Goal: Task Accomplishment & Management: Complete application form

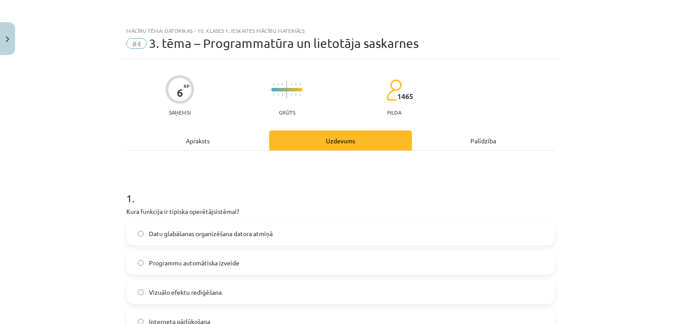
scroll to position [89, 0]
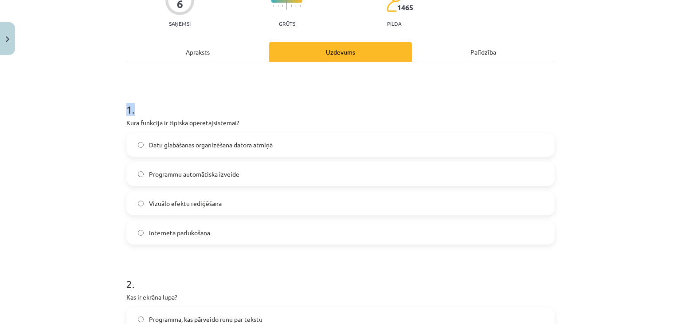
drag, startPoint x: 88, startPoint y: 83, endPoint x: 207, endPoint y: 108, distance: 121.3
click at [207, 108] on div "Mācību tēma: Datorikas - 10. klases 1. ieskaites mācību materiāls #4 3. tēma – …" at bounding box center [340, 162] width 681 height 324
click at [46, 66] on div "Mācību tēma: Datorikas - 10. klases 1. ieskaites mācību materiāls #4 3. tēma – …" at bounding box center [340, 162] width 681 height 324
click at [90, 99] on div "Mācību tēma: Datorikas - 10. klases 1. ieskaites mācību materiāls #4 3. tēma – …" at bounding box center [340, 162] width 681 height 324
click at [260, 145] on span "Datu glabāšanas organizēšana datora atmiņā" at bounding box center [211, 144] width 124 height 9
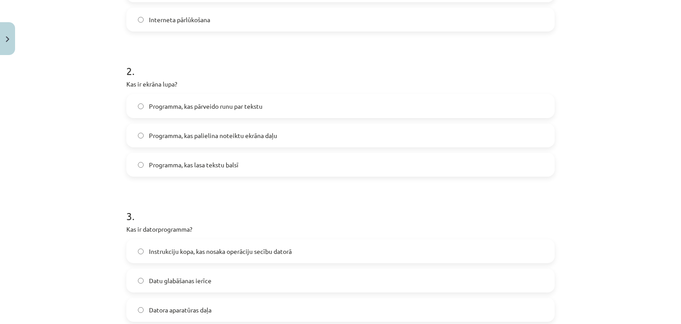
scroll to position [300, 0]
click at [174, 139] on span "Programma, kas palielina noteiktu ekrāna daļu" at bounding box center [213, 136] width 128 height 9
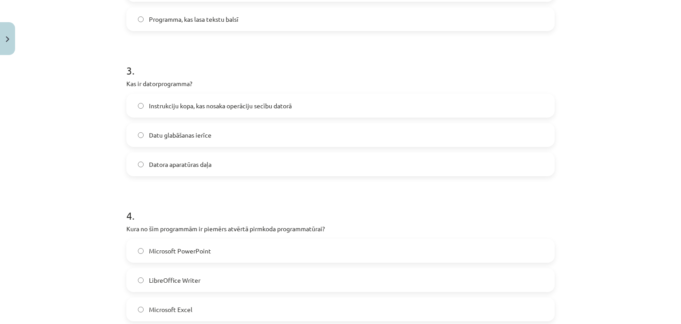
scroll to position [448, 0]
click at [185, 105] on span "Instrukciju kopa, kas nosaka operāciju secību datorā" at bounding box center [220, 104] width 143 height 9
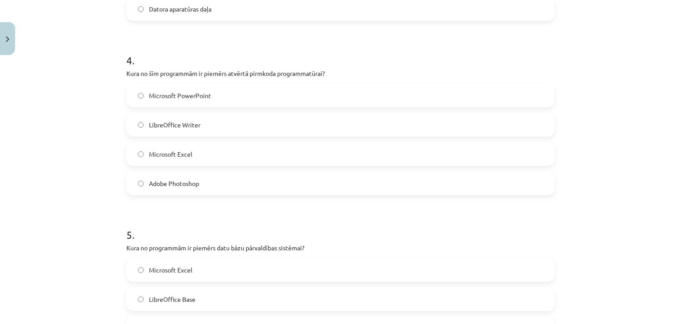
scroll to position [603, 0]
click at [280, 125] on label "LibreOffice Writer" at bounding box center [340, 123] width 426 height 22
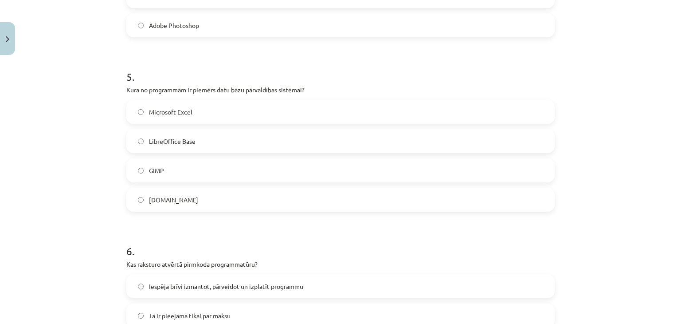
scroll to position [765, 0]
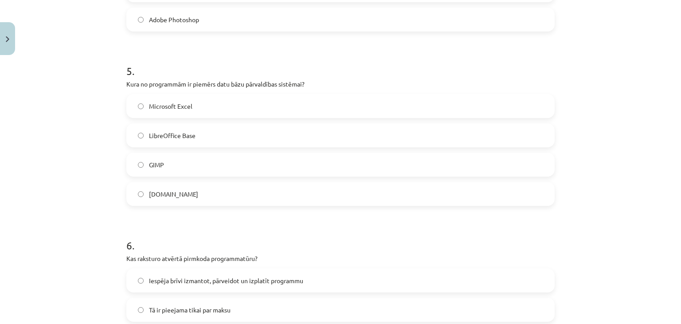
click at [167, 197] on span "[DOMAIN_NAME]" at bounding box center [173, 193] width 49 height 9
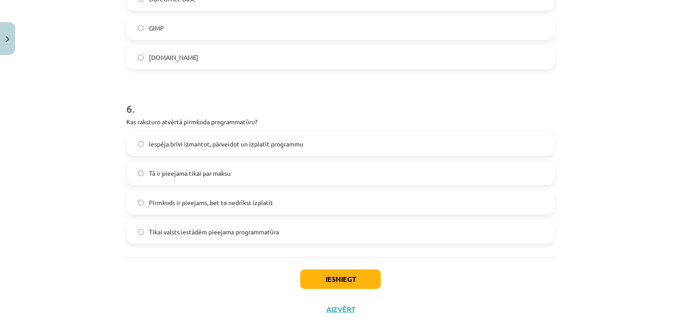
scroll to position [905, 0]
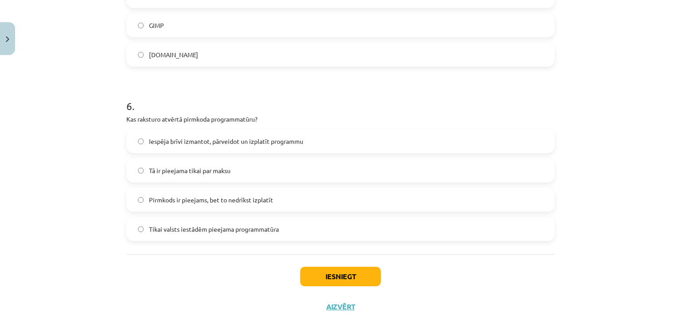
click at [238, 190] on label "Pirmkods ir pieejams, bet to nedrīkst izplatīt" at bounding box center [340, 199] width 426 height 22
click at [340, 268] on button "Iesniegt" at bounding box center [340, 276] width 81 height 20
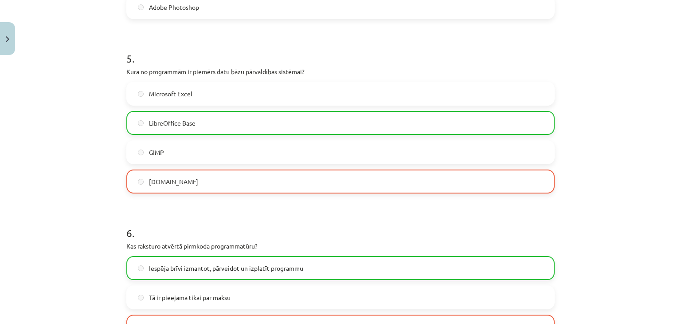
scroll to position [952, 0]
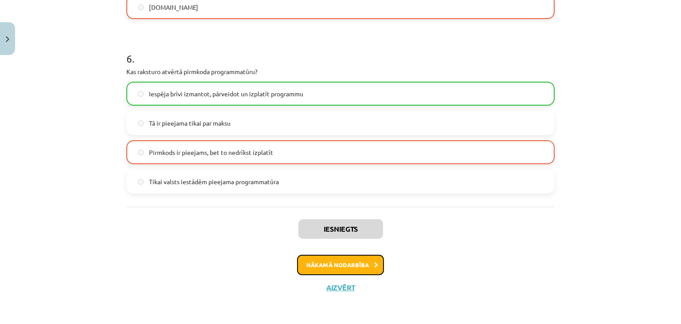
click at [325, 263] on button "Nākamā nodarbība" at bounding box center [340, 264] width 87 height 20
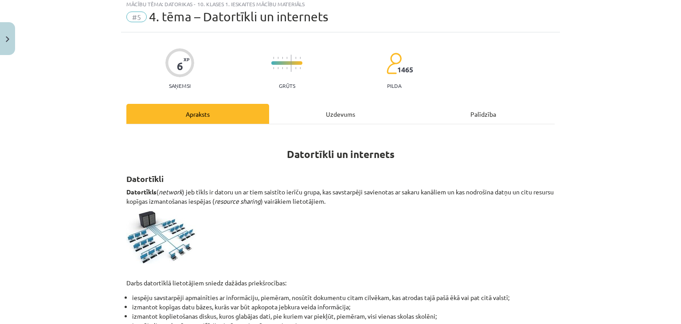
scroll to position [22, 0]
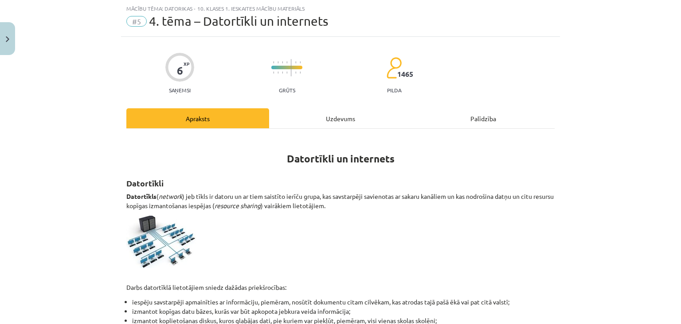
click at [323, 123] on div "Uzdevums" at bounding box center [340, 118] width 143 height 20
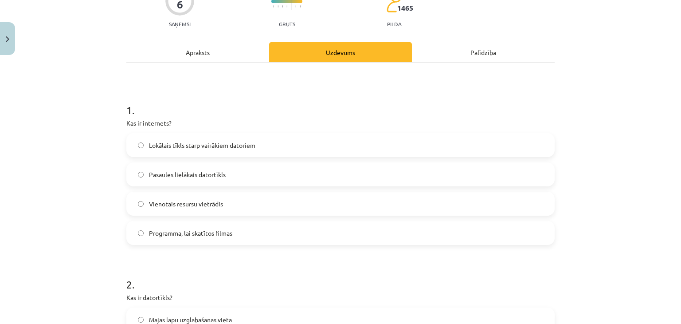
scroll to position [93, 0]
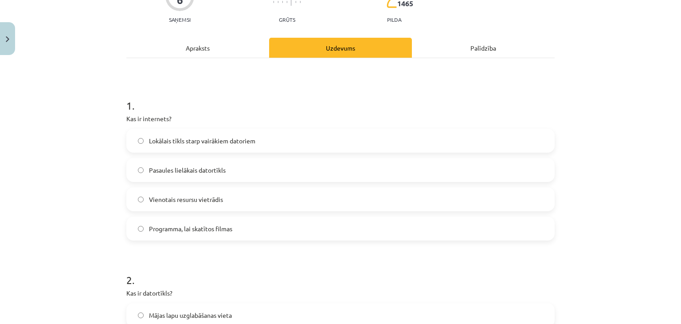
click at [165, 169] on span "Pasaules lielākais datortīkls" at bounding box center [187, 169] width 77 height 9
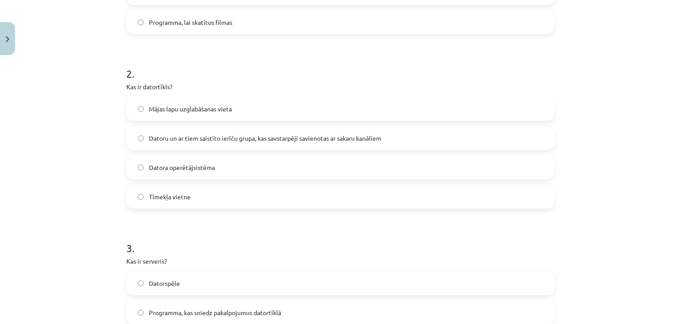
scroll to position [285, 0]
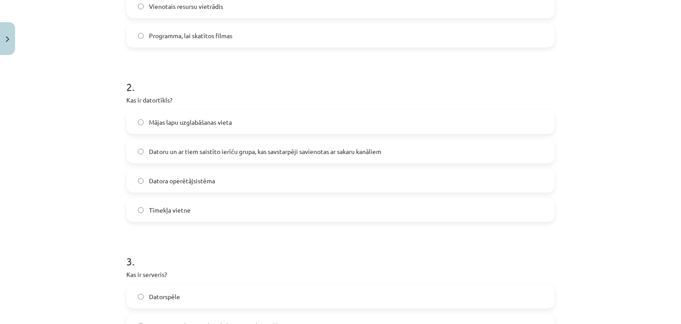
click at [390, 143] on label "Datoru un ar tiem saistīto ierīču grupa, kas savstarpēji savienotas ar sakaru k…" at bounding box center [340, 151] width 426 height 22
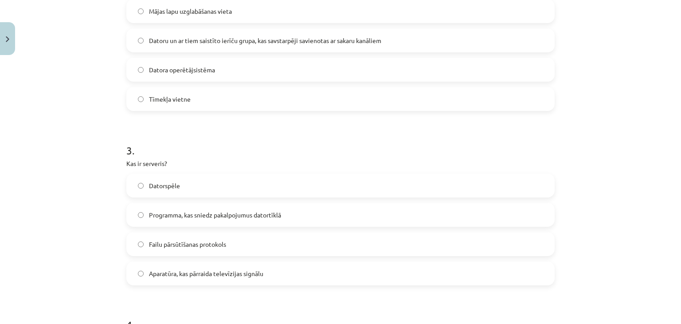
scroll to position [452, 0]
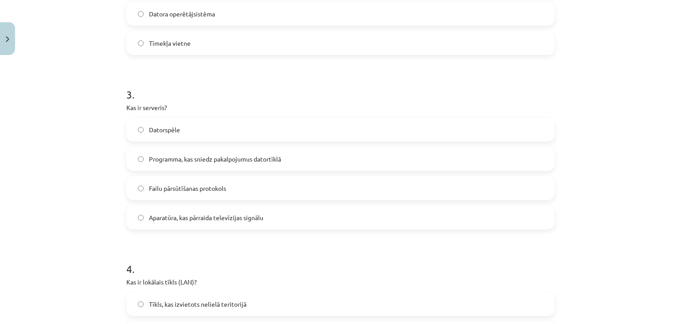
click at [305, 160] on label "Programma, kas sniedz pakalpojumus datortīklā" at bounding box center [340, 159] width 426 height 22
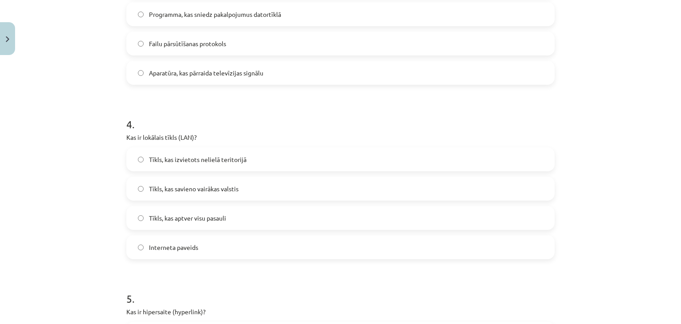
scroll to position [581, 0]
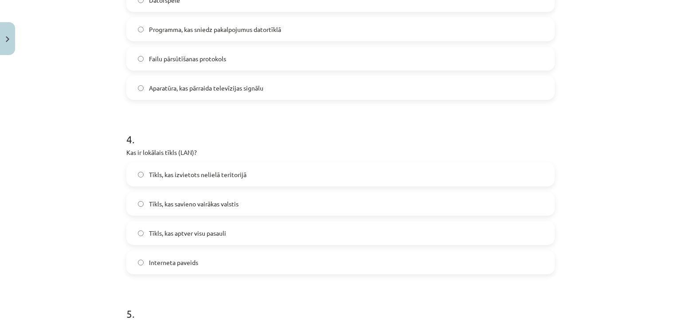
click at [234, 178] on span "Tīkls, kas izvietots nelielā teritorijā" at bounding box center [198, 174] width 98 height 9
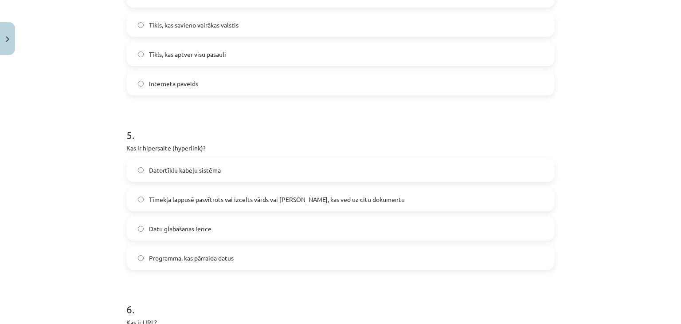
scroll to position [765, 0]
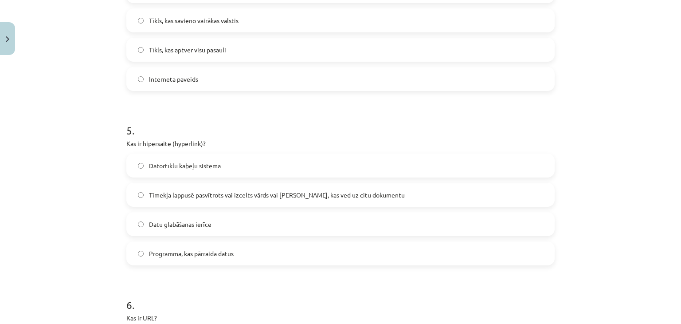
click at [388, 194] on label "Tīmekļa lappusē pasvītrots vai izcelts vārds vai [PERSON_NAME], kas ved uz citu…" at bounding box center [340, 194] width 426 height 22
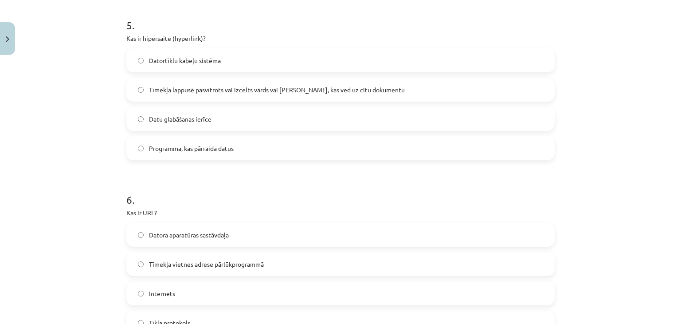
scroll to position [939, 0]
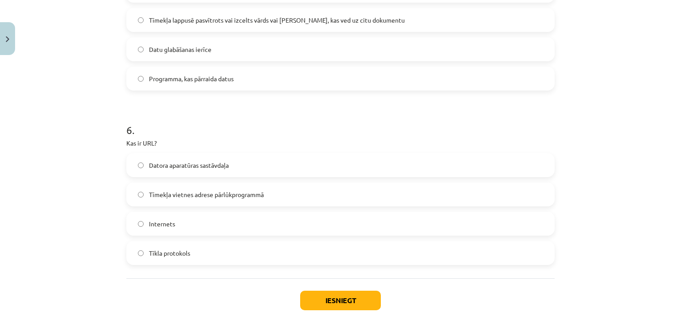
click at [293, 197] on label "Tīmekļa vietnes adrese pārlūkprogrammā" at bounding box center [340, 194] width 426 height 22
click at [330, 295] on button "Iesniegt" at bounding box center [340, 300] width 81 height 20
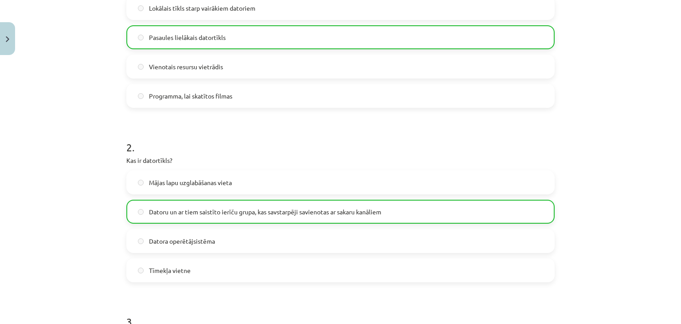
scroll to position [0, 0]
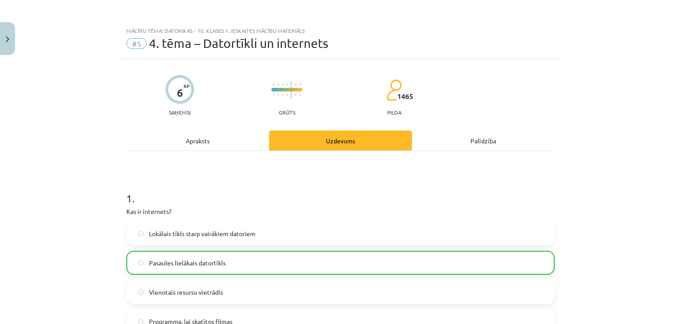
click at [320, 147] on div "Uzdevums" at bounding box center [340, 140] width 143 height 20
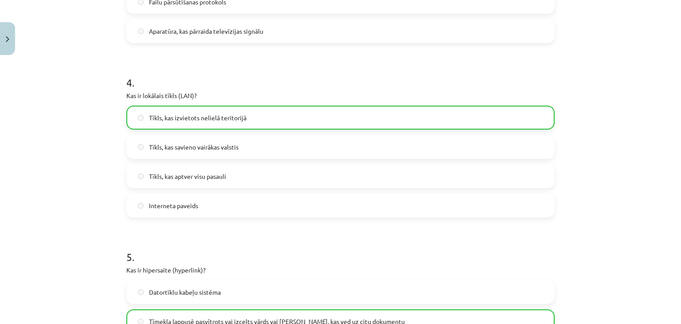
scroll to position [1011, 0]
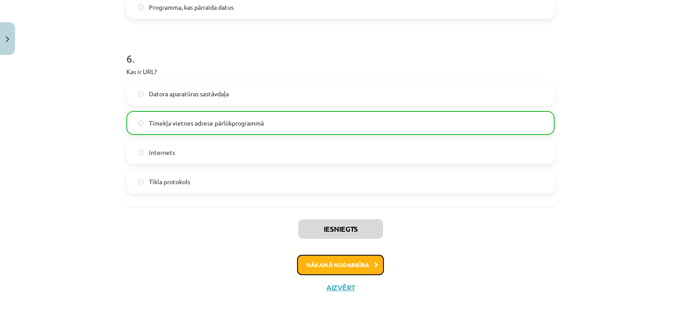
click at [319, 263] on button "Nākamā nodarbība" at bounding box center [340, 264] width 87 height 20
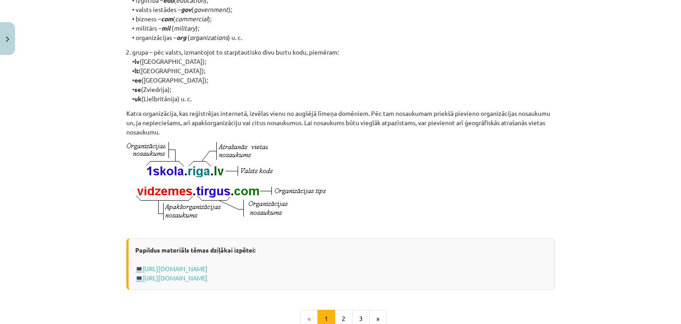
scroll to position [500, 0]
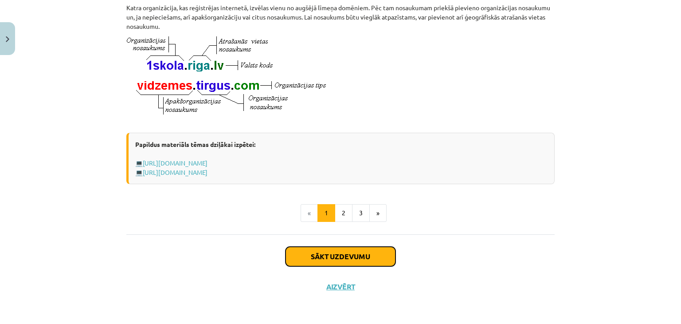
click at [384, 258] on button "Sākt uzdevumu" at bounding box center [340, 256] width 110 height 20
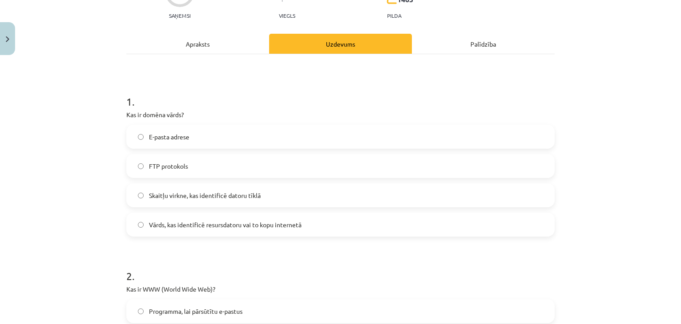
scroll to position [98, 0]
click at [227, 222] on span "Vārds, kas identificē resursdatoru vai to kopu internetā" at bounding box center [225, 223] width 152 height 9
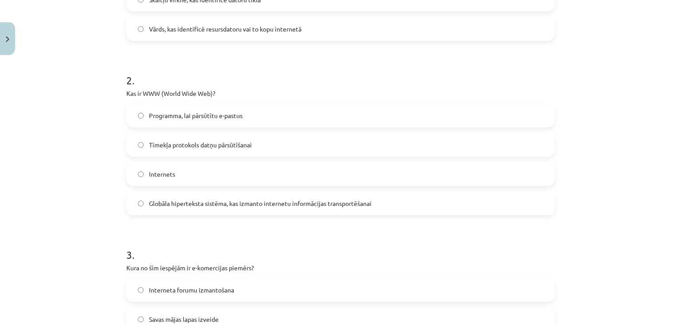
scroll to position [293, 0]
click at [254, 206] on label "Globāla hiperteksta sistēma, kas izmanto internetu informācijas transportēšanai" at bounding box center [340, 202] width 426 height 22
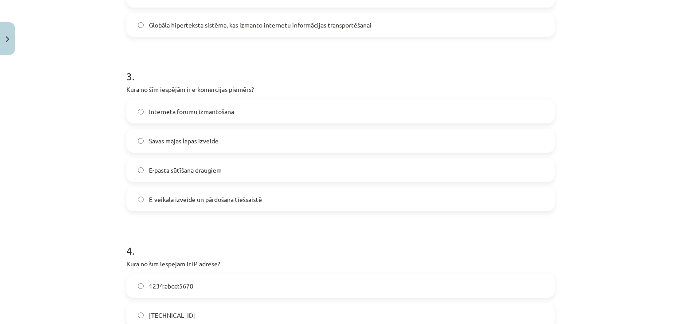
scroll to position [509, 0]
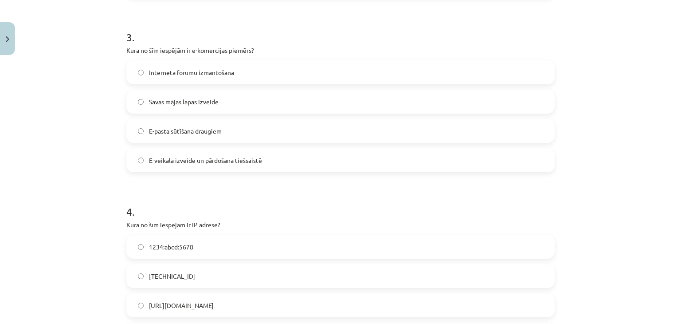
click at [339, 144] on div "Interneta forumu izmantošana Savas mājas lapas izveide E-pasta sūtīšana draugie…" at bounding box center [340, 116] width 428 height 112
click at [302, 155] on label "E-veikala izveide un pārdošana tiešsaistē" at bounding box center [340, 160] width 426 height 22
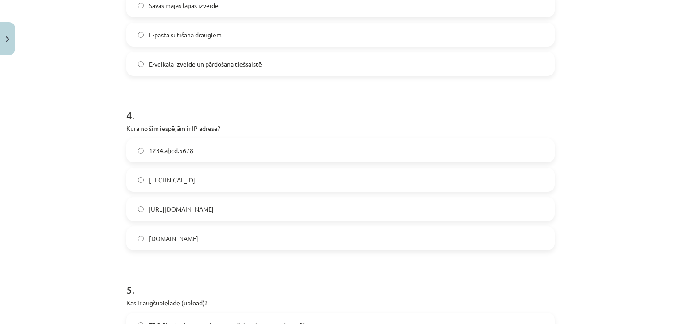
scroll to position [608, 0]
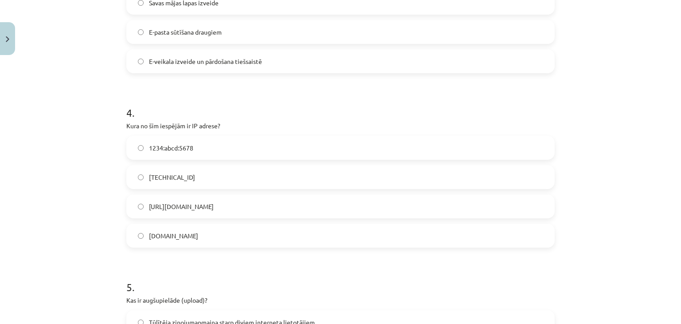
click at [432, 169] on label "[TECHNICAL_ID]" at bounding box center [340, 177] width 426 height 22
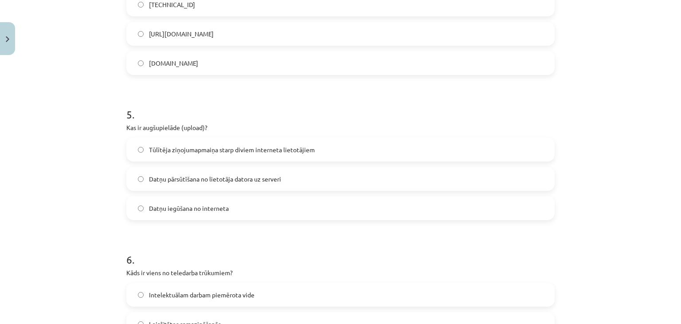
scroll to position [769, 0]
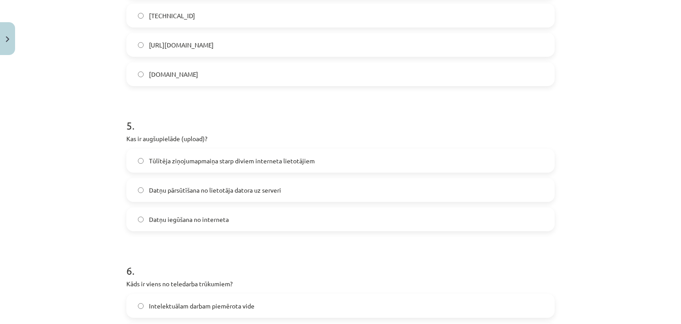
click at [382, 195] on label "Datņu pārsūtīšana no lietotāja datora uz serveri" at bounding box center [340, 190] width 426 height 22
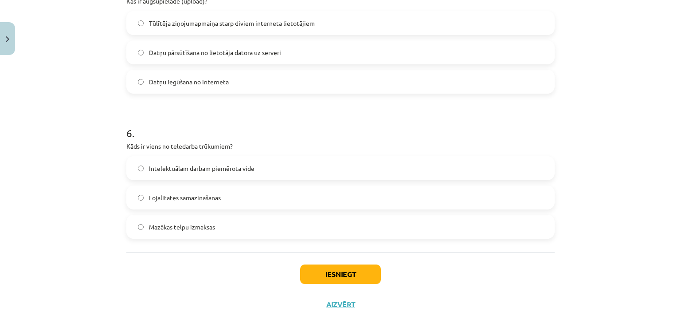
scroll to position [908, 0]
click at [215, 172] on label "Intelektuālam darbam piemērota vide" at bounding box center [340, 167] width 426 height 22
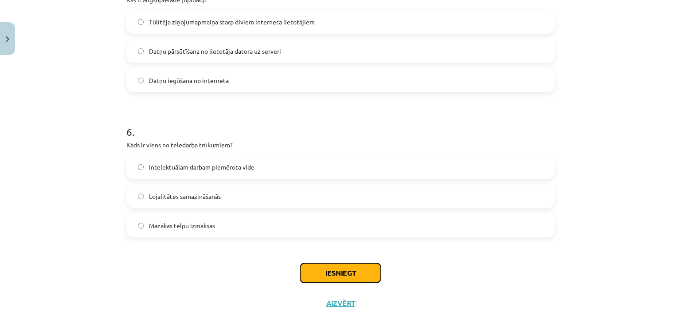
click at [328, 277] on button "Iesniegt" at bounding box center [340, 273] width 81 height 20
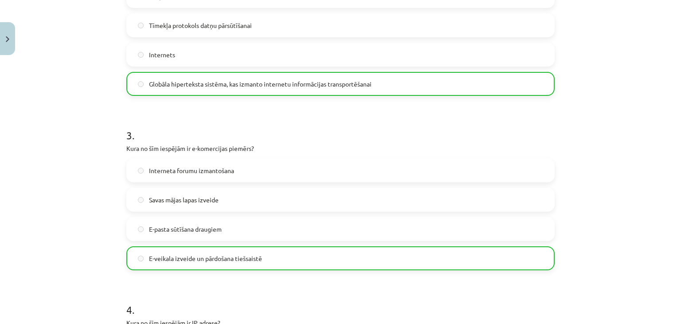
scroll to position [952, 0]
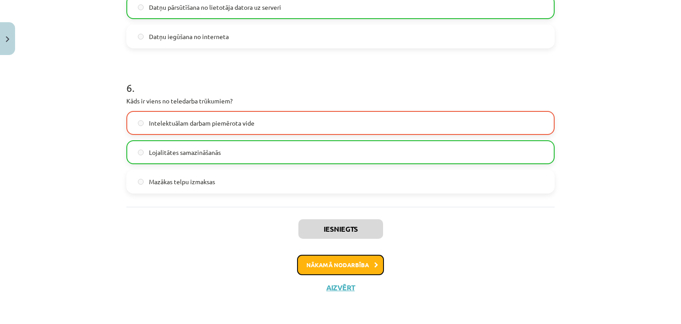
click at [342, 266] on button "Nākamā nodarbība" at bounding box center [340, 264] width 87 height 20
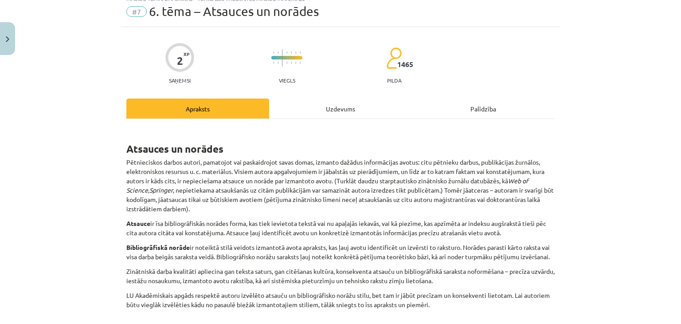
scroll to position [22, 0]
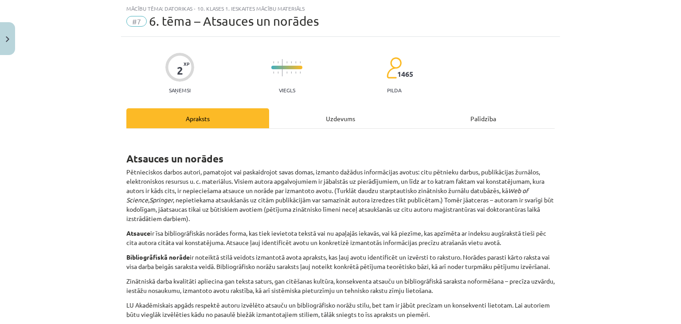
click at [321, 124] on div "Uzdevums" at bounding box center [340, 118] width 143 height 20
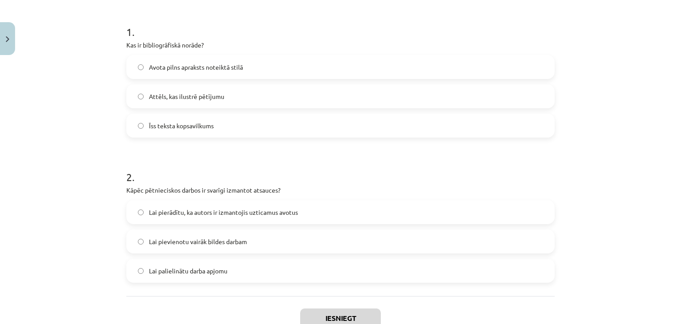
scroll to position [165, 0]
click at [323, 63] on label "Avota pilns apraksts noteiktā stilā" at bounding box center [340, 68] width 426 height 22
click at [273, 207] on label "Lai pierādītu, ka autors ir izmantojis uzticamus avotus" at bounding box center [340, 213] width 426 height 22
click at [312, 315] on button "Iesniegt" at bounding box center [340, 319] width 81 height 20
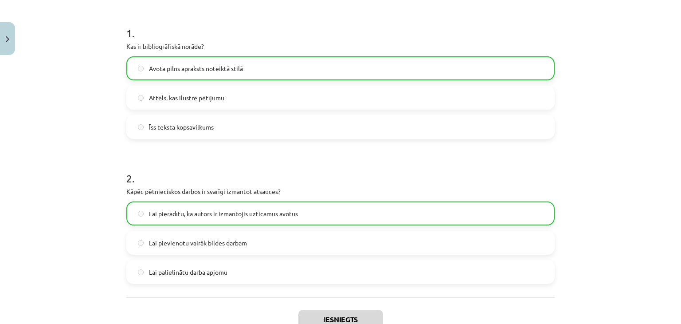
drag, startPoint x: 671, startPoint y: 195, endPoint x: 680, endPoint y: 216, distance: 23.0
click at [680, 216] on div "Mācību tēma: Datorikas - 10. klases 1. ieskaites mācību materiāls #7 6. tēma – …" at bounding box center [340, 162] width 681 height 324
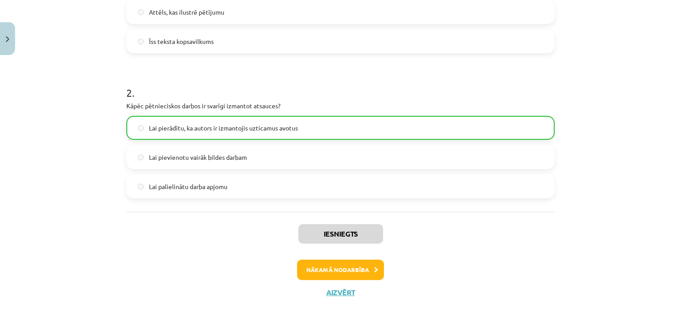
scroll to position [251, 0]
click at [337, 267] on button "Nākamā nodarbība" at bounding box center [340, 268] width 87 height 20
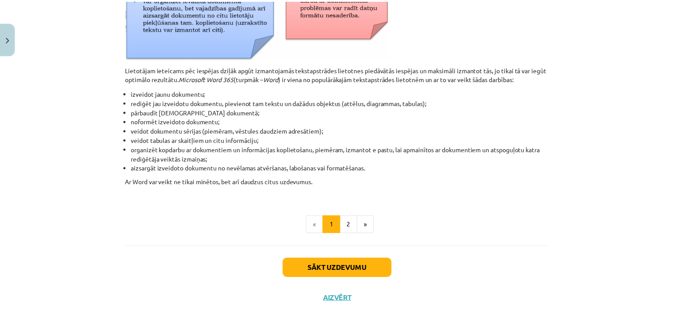
scroll to position [413, 0]
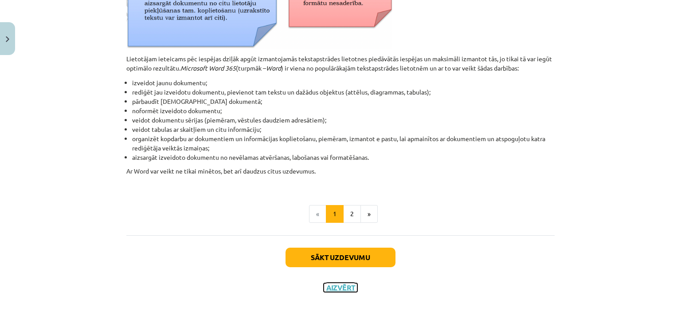
click at [337, 288] on button "Aizvērt" at bounding box center [341, 287] width 34 height 9
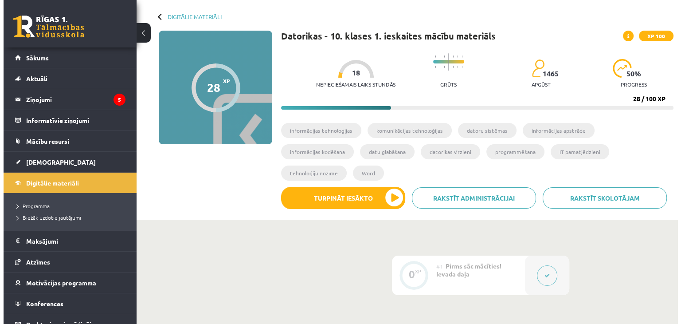
scroll to position [41, 0]
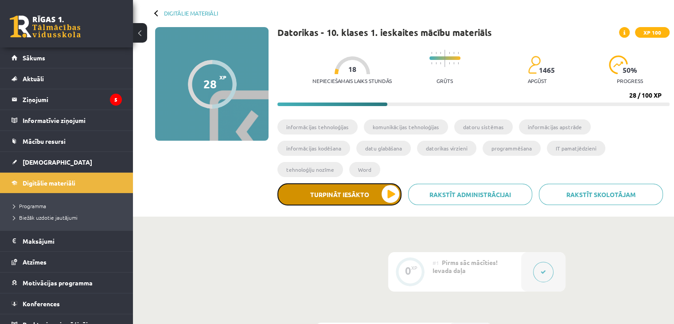
click at [367, 183] on button "Turpināt iesākto" at bounding box center [339, 194] width 124 height 22
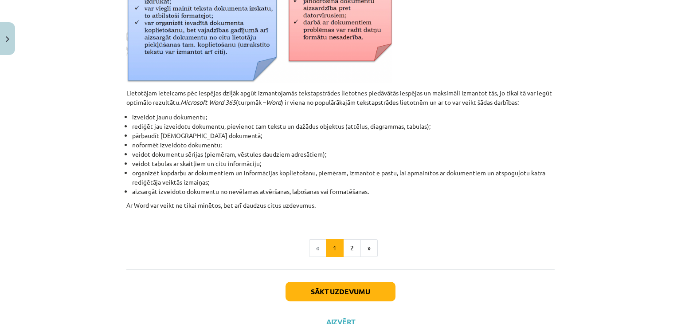
scroll to position [399, 0]
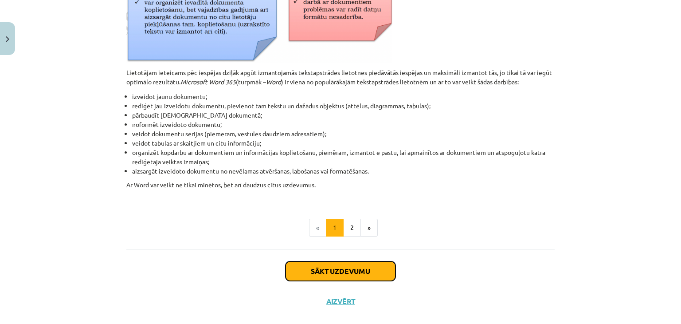
click at [356, 262] on button "Sākt uzdevumu" at bounding box center [340, 271] width 110 height 20
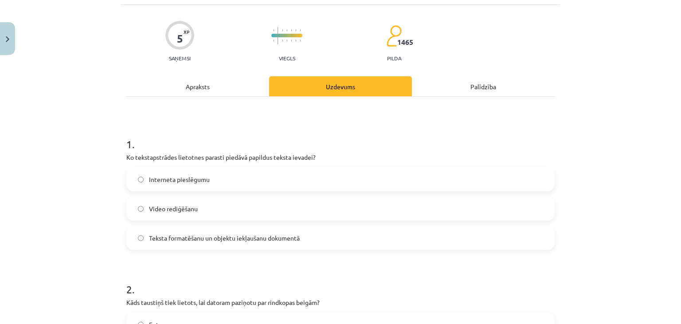
scroll to position [22, 0]
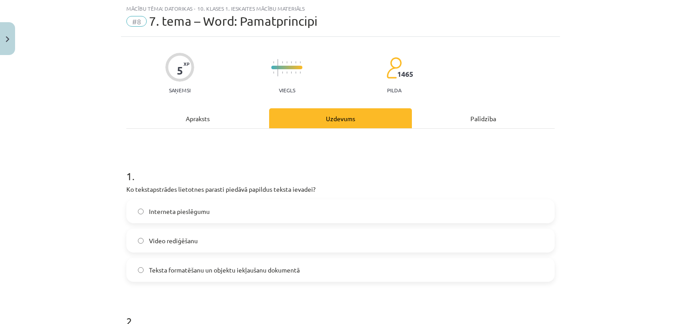
click at [215, 268] on span "Teksta formatēšanu un objektu iekļaušanu dokumentā" at bounding box center [224, 269] width 151 height 9
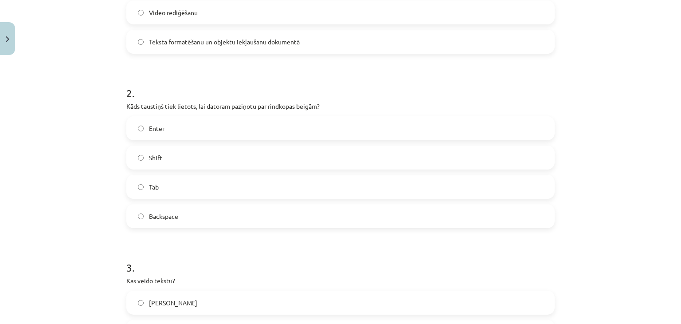
scroll to position [254, 0]
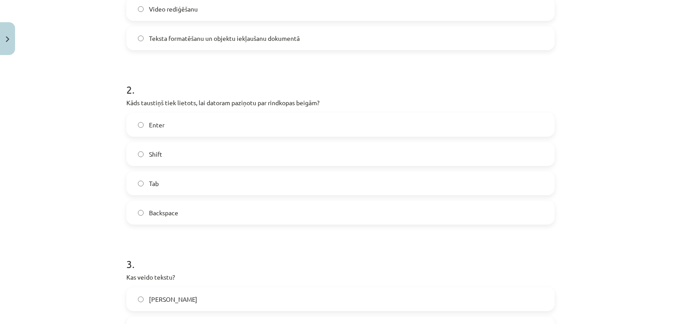
click at [297, 121] on label "Enter" at bounding box center [340, 124] width 426 height 22
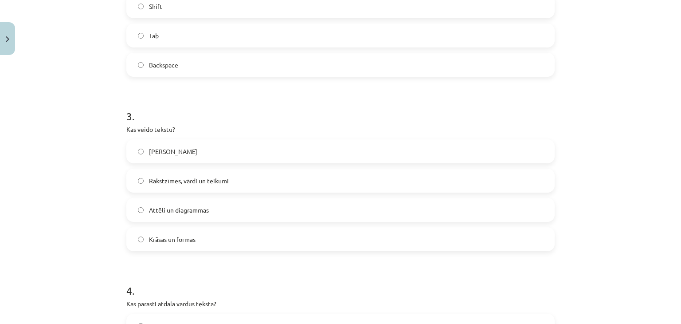
scroll to position [408, 0]
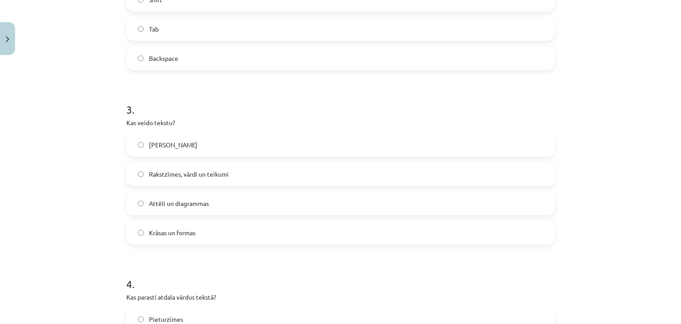
click at [215, 164] on label "Rakstzīmes, vārdi un teikumi" at bounding box center [340, 174] width 426 height 22
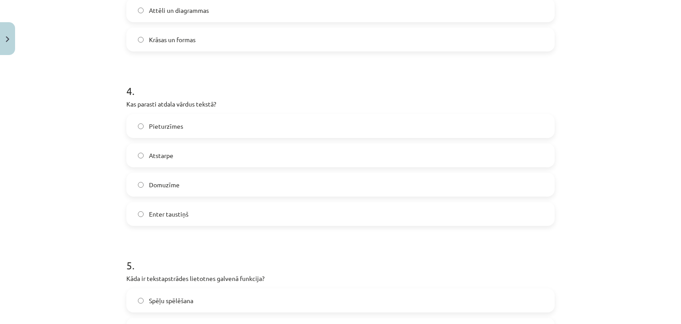
scroll to position [611, 0]
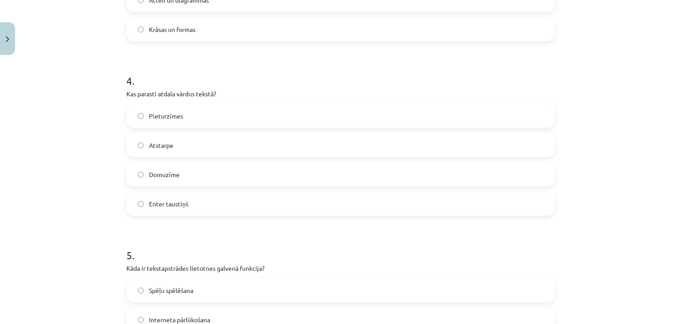
click at [237, 110] on label "Pieturzīmes" at bounding box center [340, 116] width 426 height 22
click at [236, 173] on label "Domuzīme" at bounding box center [340, 174] width 426 height 22
click at [305, 112] on label "Pieturzīmes" at bounding box center [340, 116] width 426 height 22
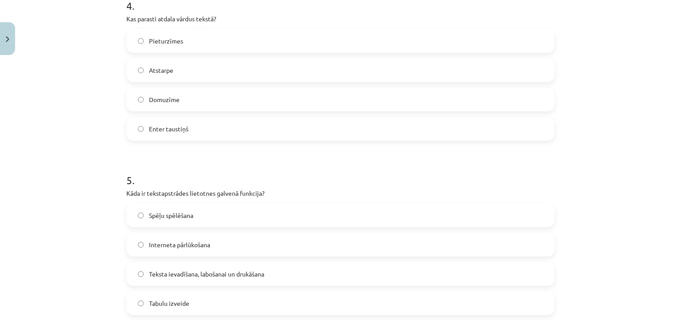
scroll to position [687, 0]
click at [347, 81] on div "Pieturzīmes Atstarpe Domuzīme Enter taustiņš" at bounding box center [340, 83] width 428 height 112
click at [262, 62] on label "Atstarpe" at bounding box center [340, 69] width 426 height 22
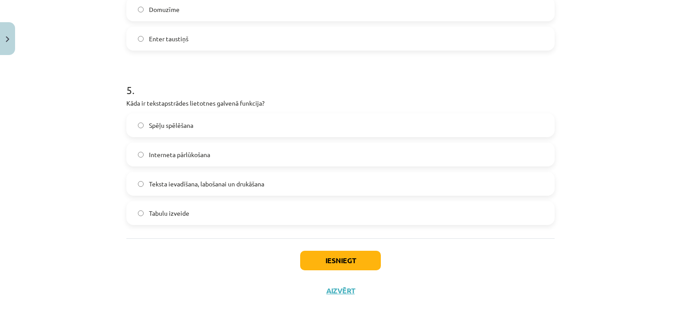
scroll to position [777, 0]
click at [276, 183] on label "Teksta ievadīšana, labošanai un drukāšana" at bounding box center [340, 182] width 426 height 22
click at [332, 251] on button "Iesniegt" at bounding box center [340, 259] width 81 height 20
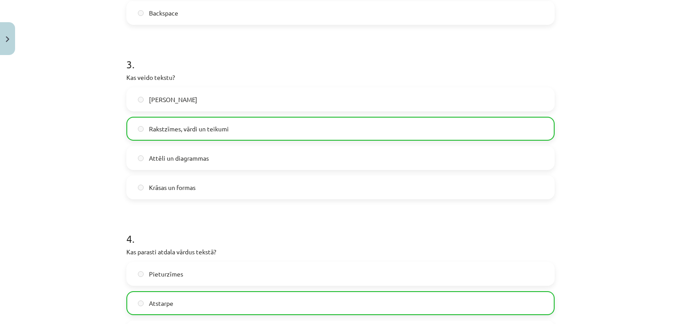
scroll to position [807, 0]
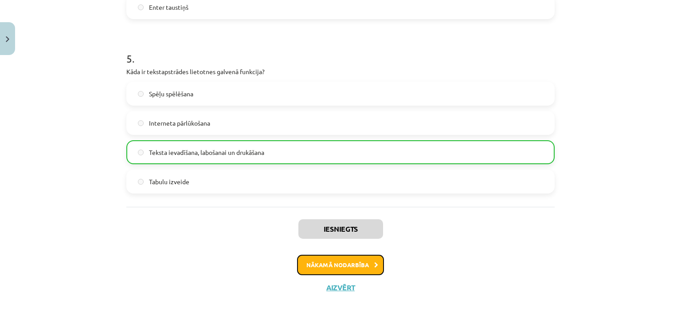
click at [342, 254] on button "Nākamā nodarbība" at bounding box center [340, 264] width 87 height 20
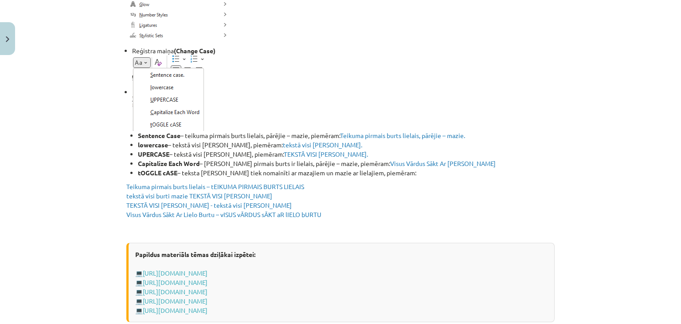
scroll to position [1775, 0]
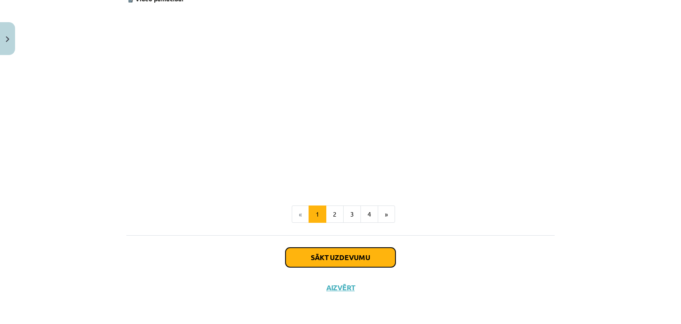
click at [344, 259] on button "Sākt uzdevumu" at bounding box center [340, 257] width 110 height 20
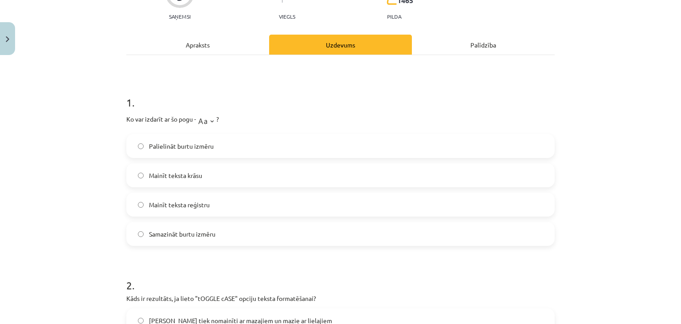
scroll to position [96, 0]
click at [201, 205] on span "Mainīt teksta reģistru" at bounding box center [179, 204] width 61 height 9
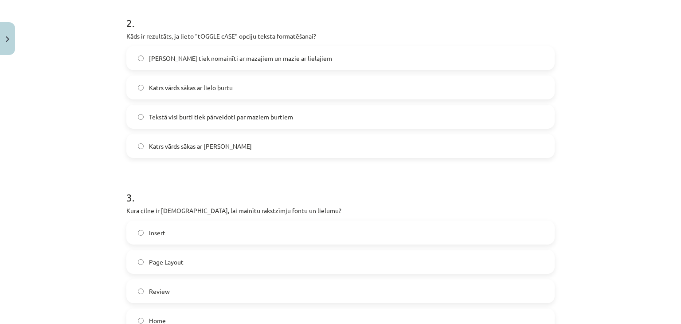
scroll to position [286, 0]
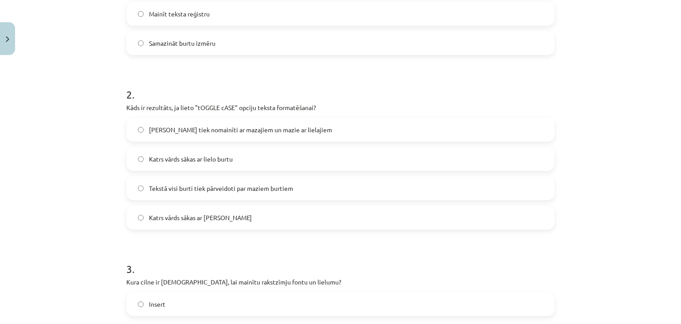
click at [69, 151] on div "Mācību tēma: Datorikas - 10. klases 1. ieskaites mācību materiāls #9 8. tēma – …" at bounding box center [340, 162] width 681 height 324
click at [339, 126] on label "[PERSON_NAME] tiek nomainīti ar mazajiem un mazie ar lielajiem" at bounding box center [340, 129] width 426 height 22
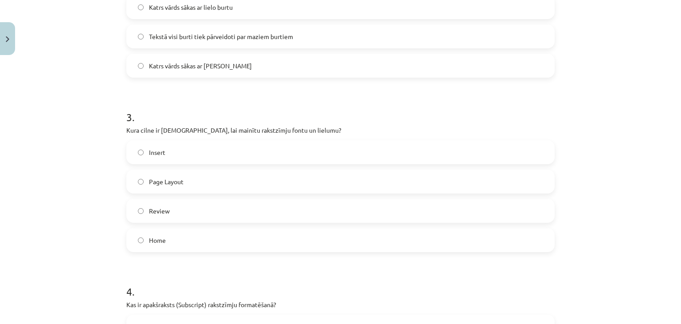
scroll to position [440, 0]
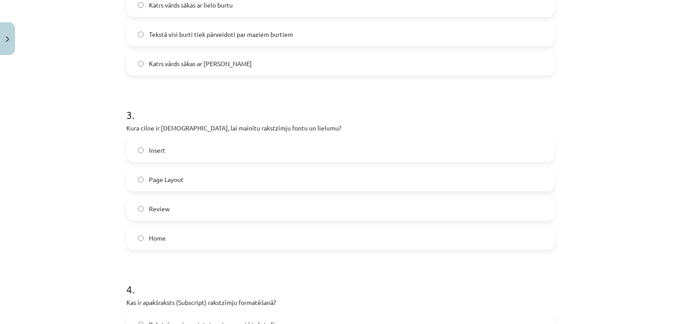
drag, startPoint x: 51, startPoint y: 120, endPoint x: 304, endPoint y: 106, distance: 253.4
click at [304, 106] on h1 "3 ." at bounding box center [340, 106] width 428 height 27
click at [284, 231] on label "Home" at bounding box center [340, 237] width 426 height 22
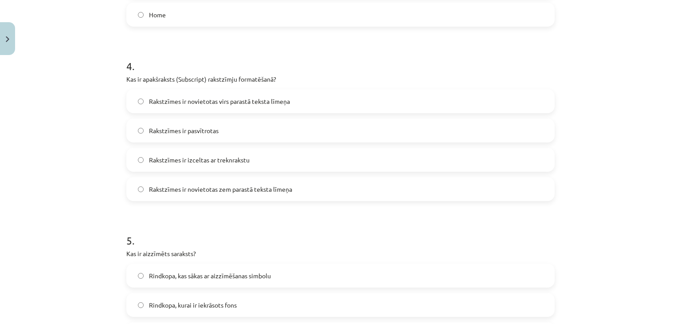
scroll to position [661, 0]
click at [353, 190] on label "Rakstzīmes ir novietotas zem parastā teksta līmeņa" at bounding box center [340, 191] width 426 height 22
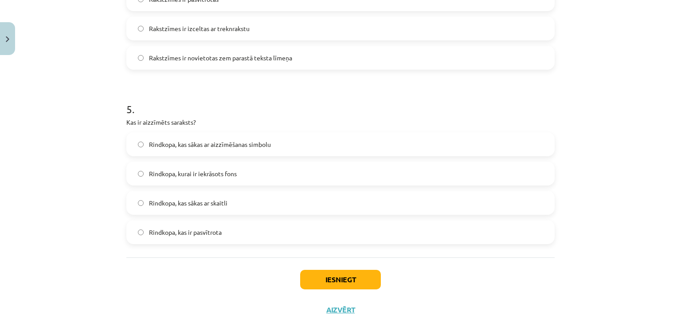
scroll to position [792, 0]
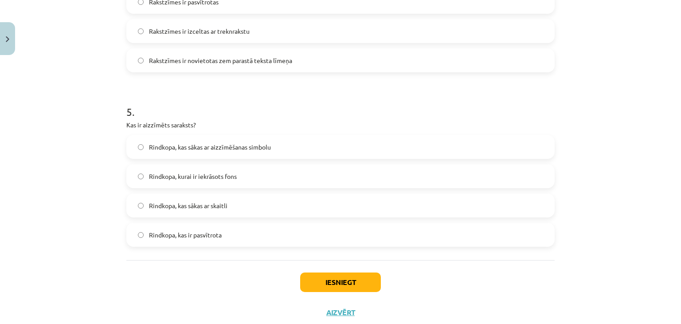
click at [275, 151] on label "Rindkopa, kas sākas ar aizzīmēšanas simbolu" at bounding box center [340, 147] width 426 height 22
click at [333, 286] on button "Iesniegt" at bounding box center [340, 282] width 81 height 20
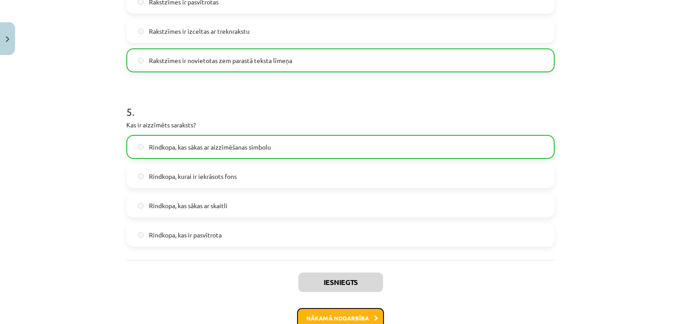
click at [349, 314] on button "Nākamā nodarbība" at bounding box center [340, 318] width 87 height 20
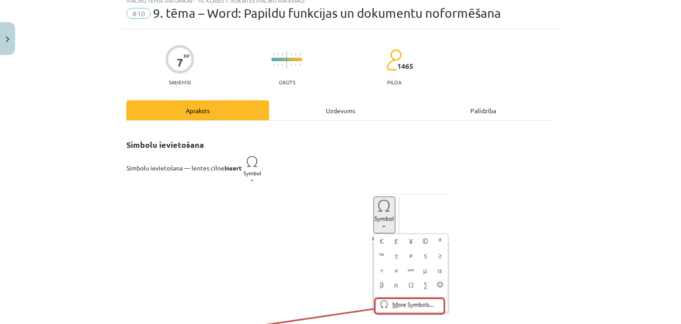
scroll to position [22, 0]
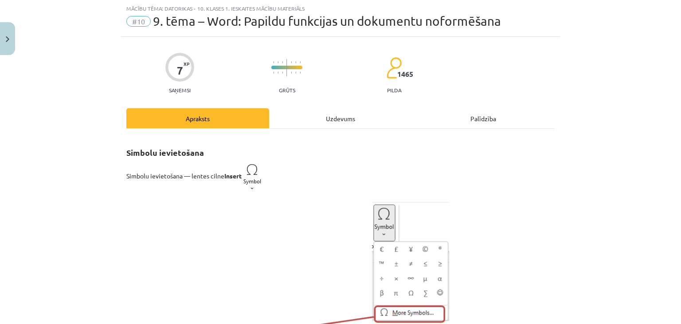
click at [332, 123] on div "Uzdevums" at bounding box center [340, 118] width 143 height 20
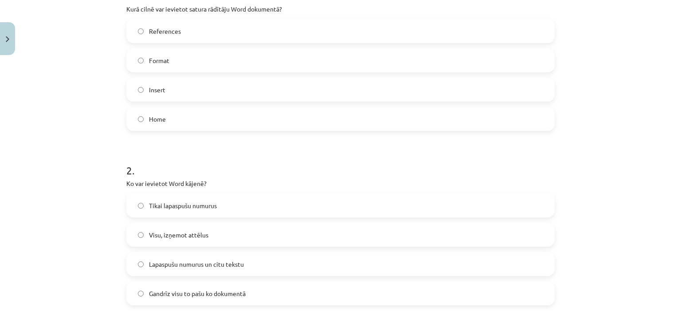
scroll to position [199, 0]
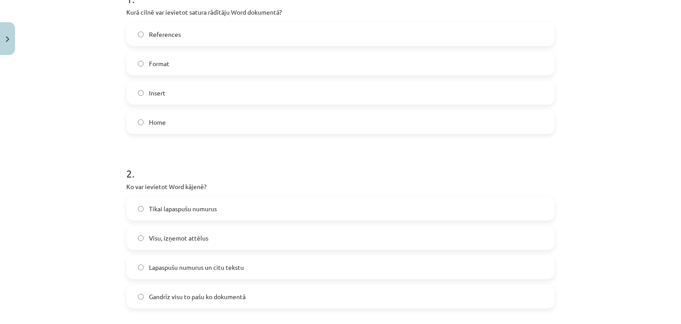
click at [295, 23] on label "References" at bounding box center [340, 34] width 426 height 22
click at [245, 294] on label "Gandrīz visu to pašu ko dokumentā" at bounding box center [340, 296] width 426 height 22
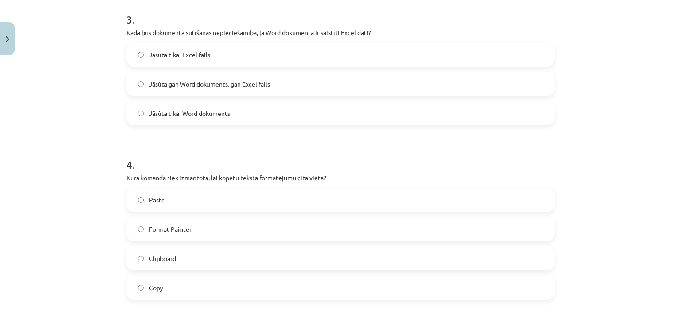
scroll to position [531, 0]
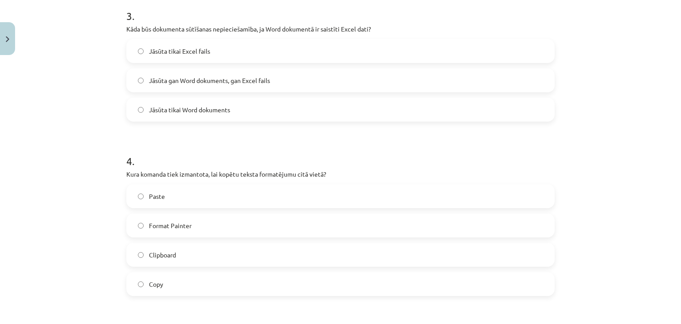
click at [219, 291] on label "Copy" at bounding box center [340, 284] width 426 height 22
click at [262, 86] on label "Jāsūta gan Word dokuments, gan Excel fails" at bounding box center [340, 80] width 426 height 22
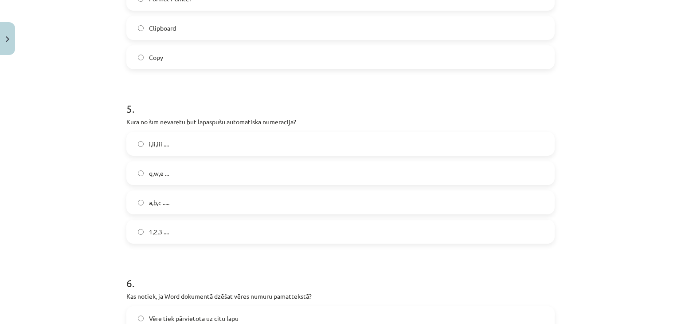
scroll to position [852, 0]
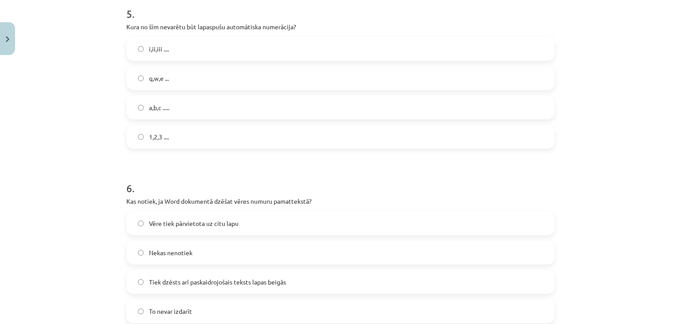
click at [288, 84] on label "q,w,e ..." at bounding box center [340, 78] width 426 height 22
click at [271, 274] on label "Tiek dzēsts arī paskaidrojošais teksts lapas beigās" at bounding box center [340, 281] width 426 height 22
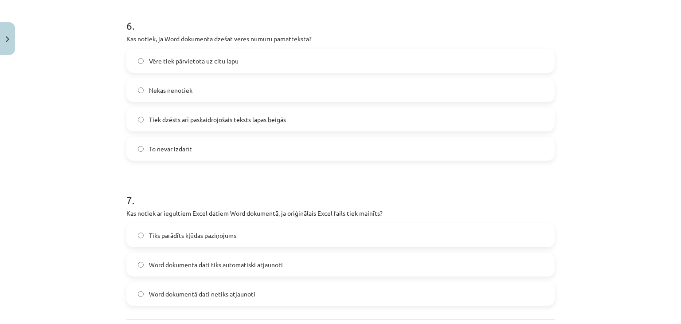
scroll to position [1060, 0]
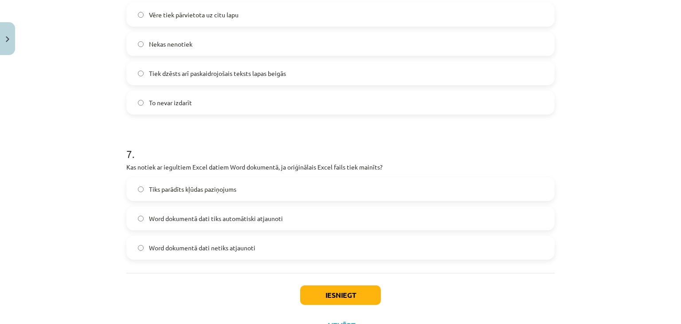
click at [254, 220] on span "Word dokumentā dati tiks automātiski atjaunoti" at bounding box center [216, 218] width 134 height 9
click at [326, 298] on button "Iesniegt" at bounding box center [340, 295] width 81 height 20
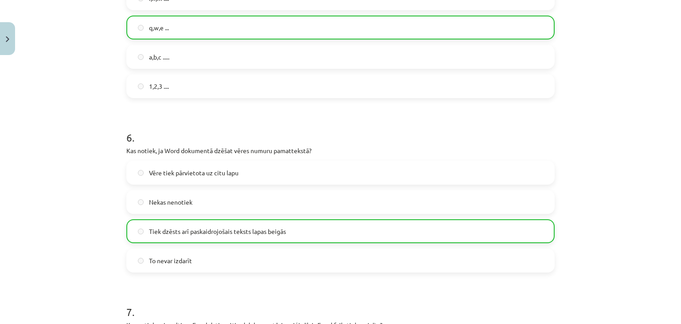
scroll to position [1126, 0]
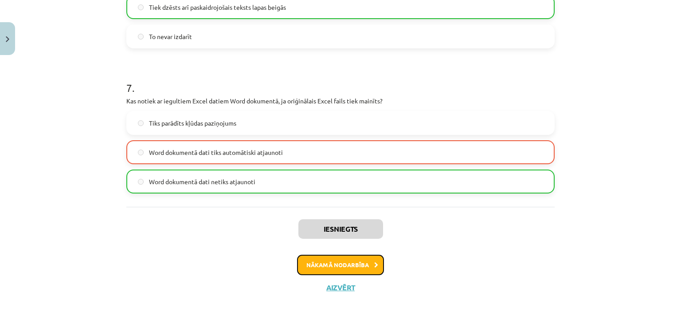
click at [340, 259] on button "Nākamā nodarbība" at bounding box center [340, 264] width 87 height 20
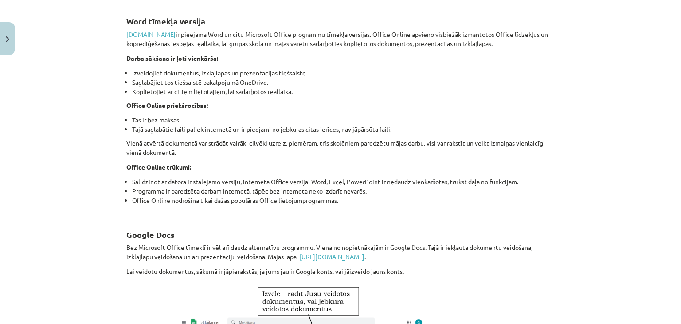
scroll to position [0, 0]
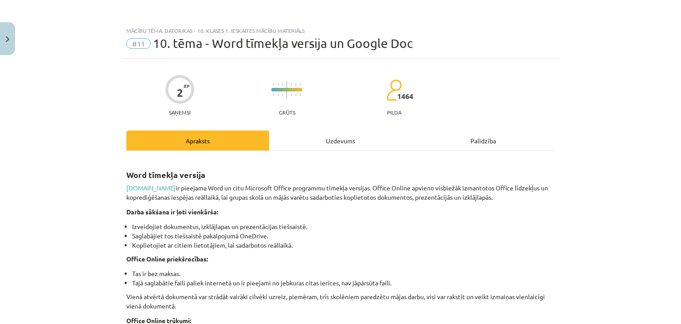
click at [329, 139] on div "Uzdevums" at bounding box center [340, 140] width 143 height 20
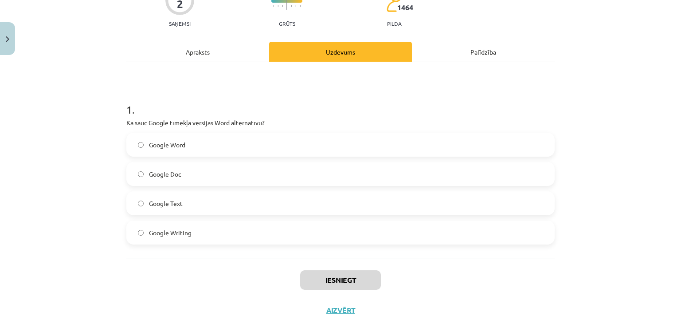
scroll to position [112, 0]
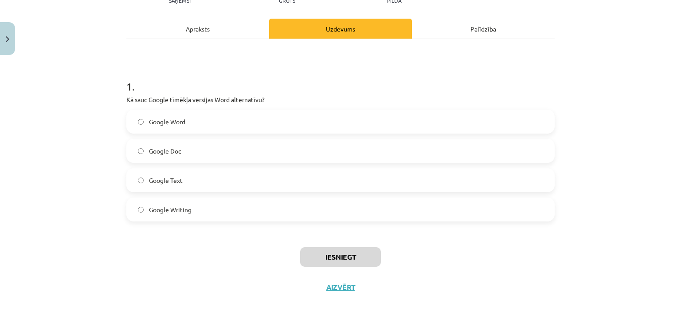
click at [246, 125] on label "Google Word" at bounding box center [340, 121] width 426 height 22
click at [238, 152] on label "Google Doc" at bounding box center [340, 151] width 426 height 22
click at [327, 251] on button "Iesniegt" at bounding box center [340, 257] width 81 height 20
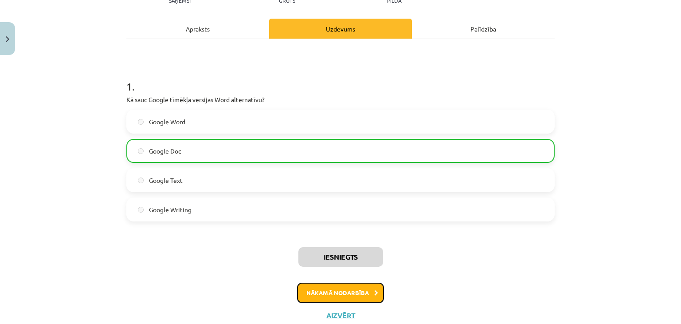
click at [335, 293] on button "Nākamā nodarbība" at bounding box center [340, 292] width 87 height 20
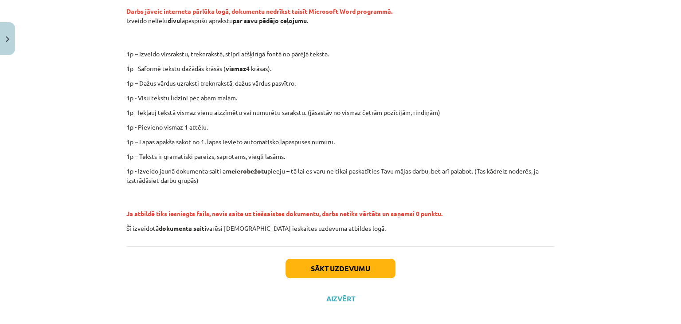
scroll to position [191, 0]
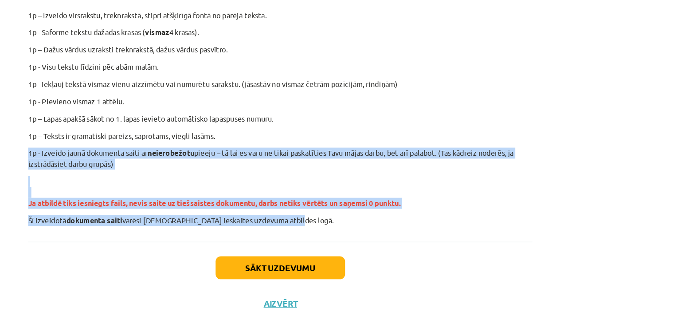
drag, startPoint x: 614, startPoint y: 146, endPoint x: 619, endPoint y: 220, distance: 74.2
click at [619, 220] on div "Mācību tēma: Datorikas - 10. klases 1. ieskaites mācību materiāls #12 Mājas dar…" at bounding box center [340, 162] width 681 height 324
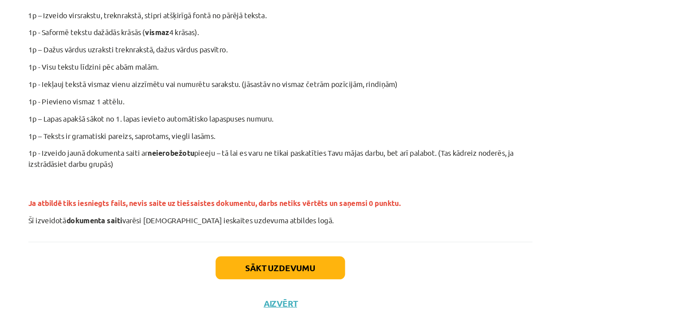
drag, startPoint x: 619, startPoint y: 220, endPoint x: 597, endPoint y: 72, distance: 149.6
click at [597, 72] on div "Mācību tēma: Datorikas - 10. klases 1. ieskaites mācību materiāls #12 Mājas dar…" at bounding box center [340, 162] width 681 height 324
drag, startPoint x: 661, startPoint y: 99, endPoint x: 554, endPoint y: 90, distance: 107.6
click at [554, 90] on div "Mācību tēma: Datorikas - 10. klases 1. ieskaites mācību materiāls #12 Mājas dar…" at bounding box center [340, 162] width 681 height 324
click at [557, 92] on div "Mācību tēma: Datorikas - 10. klases 1. ieskaites mācību materiāls #12 Mājas dar…" at bounding box center [340, 162] width 681 height 324
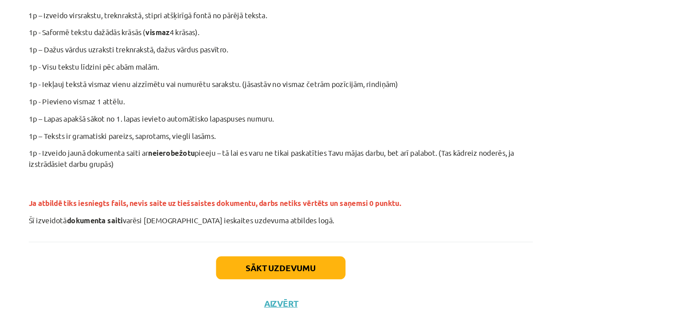
click at [557, 92] on div "Mācību tēma: Datorikas - 10. klases 1. ieskaites mācību materiāls #12 Mājas dar…" at bounding box center [340, 162] width 681 height 324
drag, startPoint x: 557, startPoint y: 92, endPoint x: 546, endPoint y: 59, distance: 34.8
click at [546, 59] on p "1p - Saformē tekstu dažādās krāsās ( vismaz 4 krāsas)." at bounding box center [340, 56] width 428 height 9
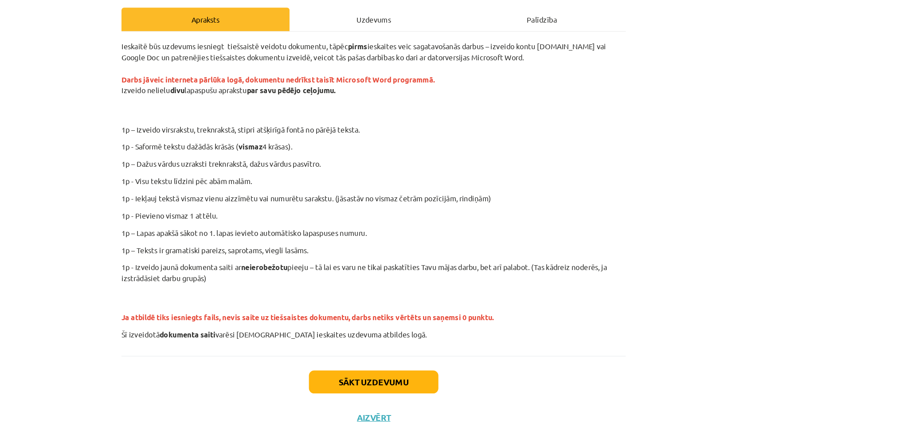
scroll to position [84, 0]
drag, startPoint x: 586, startPoint y: 30, endPoint x: 665, endPoint y: 105, distance: 109.1
click at [665, 105] on div "0 XP Saņemsi Ļoti grūts 1464 pilda Apraksts Uzdevums Palīdzība Ieskaitē būs uzd…" at bounding box center [453, 192] width 439 height 434
drag, startPoint x: 442, startPoint y: 401, endPoint x: 444, endPoint y: 386, distance: 15.2
click at [444, 323] on div "Sākt uzdevumu Aizvērt" at bounding box center [454, 373] width 428 height 62
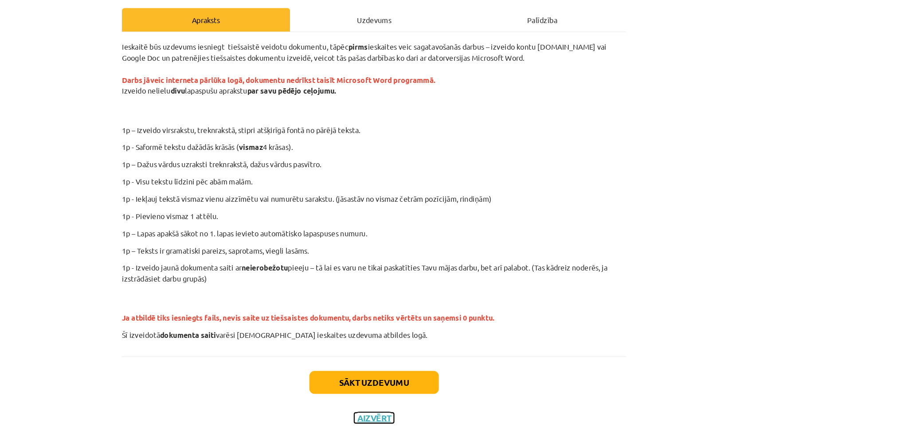
click at [442, 323] on button "Aizvērt" at bounding box center [454, 394] width 34 height 9
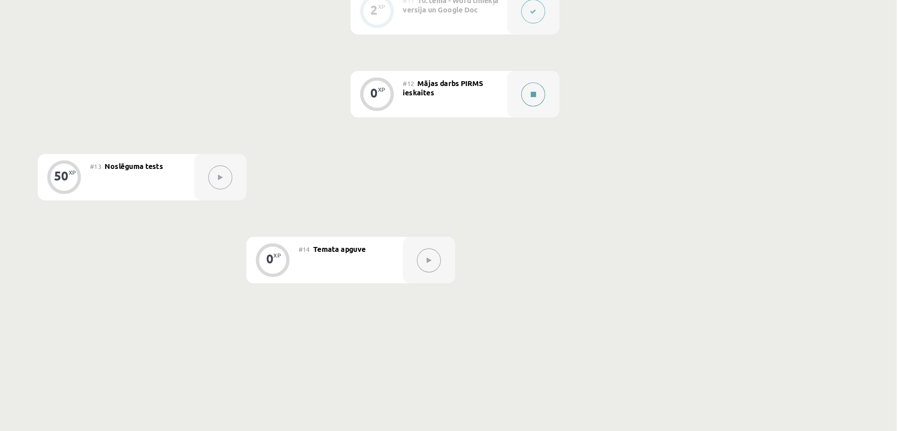
click at [577, 145] on div at bounding box center [589, 141] width 44 height 39
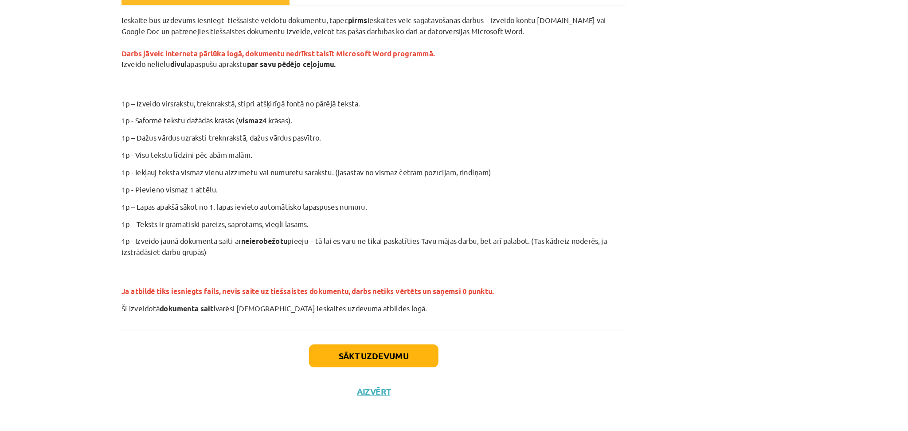
click at [426, 323] on div "Sākt uzdevumu Aizvērt" at bounding box center [454, 373] width 428 height 62
click at [427, 323] on button "Sākt uzdevumu" at bounding box center [454, 364] width 110 height 20
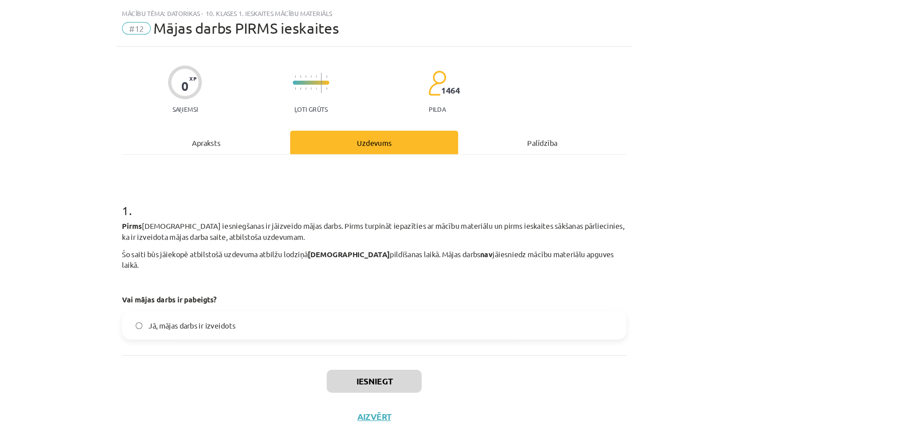
scroll to position [924, 0]
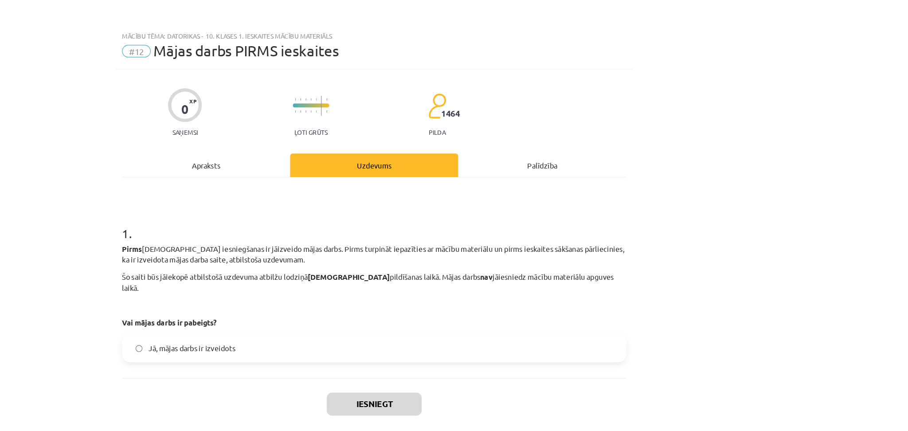
click at [397, 294] on label "Jā, mājas darbs ir izveidots" at bounding box center [454, 296] width 426 height 22
click at [453, 323] on button "Iesniegt" at bounding box center [454, 343] width 81 height 20
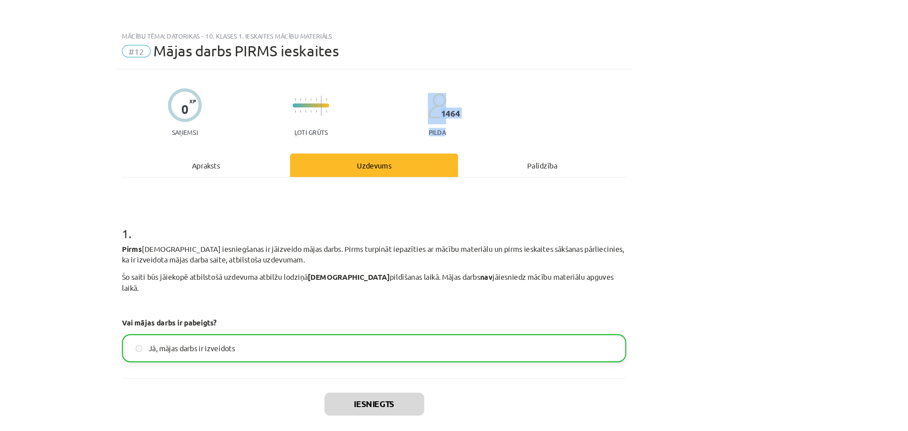
drag, startPoint x: 905, startPoint y: 68, endPoint x: 898, endPoint y: 113, distance: 45.3
click at [680, 113] on div "Mācību tēma: Datorikas - 10. klases 1. ieskaites mācību materiāls #12 Mājas dar…" at bounding box center [454, 215] width 908 height 431
drag, startPoint x: 906, startPoint y: 289, endPoint x: 906, endPoint y: 336, distance: 46.5
click at [680, 323] on div "Mācību tēma: Datorikas - 10. klases 1. ieskaites mācību materiāls #12 Mājas dar…" at bounding box center [454, 215] width 908 height 431
drag, startPoint x: 874, startPoint y: 168, endPoint x: 906, endPoint y: 182, distance: 35.0
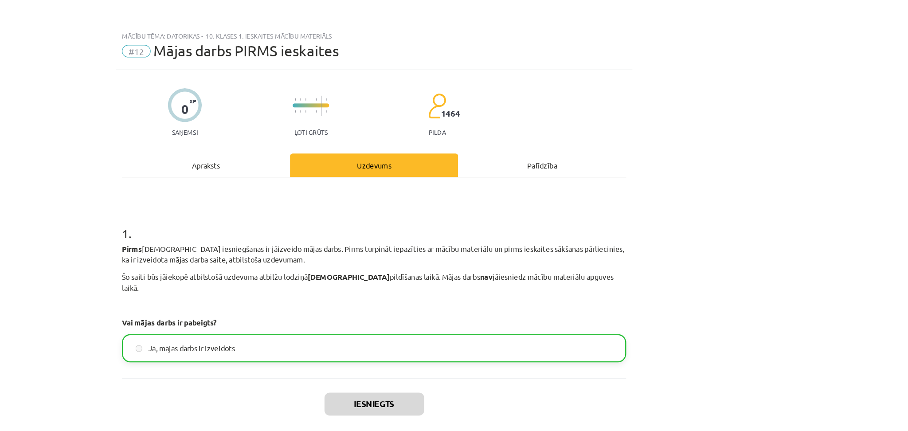
click at [680, 182] on div "Mācību tēma: Datorikas - 10. klases 1. ieskaites mācību materiāls #12 Mājas dar…" at bounding box center [454, 215] width 908 height 431
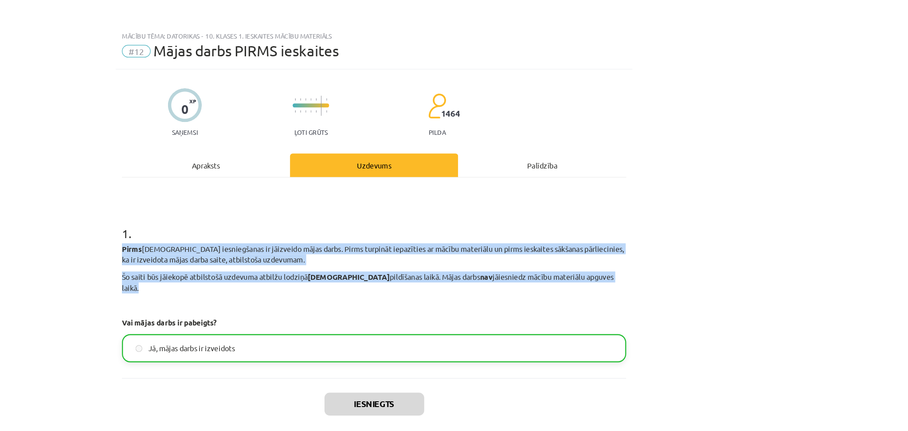
drag, startPoint x: 906, startPoint y: 175, endPoint x: 899, endPoint y: 234, distance: 59.0
click at [680, 234] on div "Mācību tēma: Datorikas - 10. klases 1. ieskaites mācību materiāls #12 Mājas dar…" at bounding box center [454, 215] width 908 height 431
drag, startPoint x: 906, startPoint y: 255, endPoint x: 901, endPoint y: 158, distance: 97.2
click at [680, 158] on div "Mācību tēma: Datorikas - 10. klases 1. ieskaites mācību materiāls #12 Mājas dar…" at bounding box center [454, 215] width 908 height 431
click at [425, 323] on button "Nākamā nodarbība" at bounding box center [453, 379] width 87 height 20
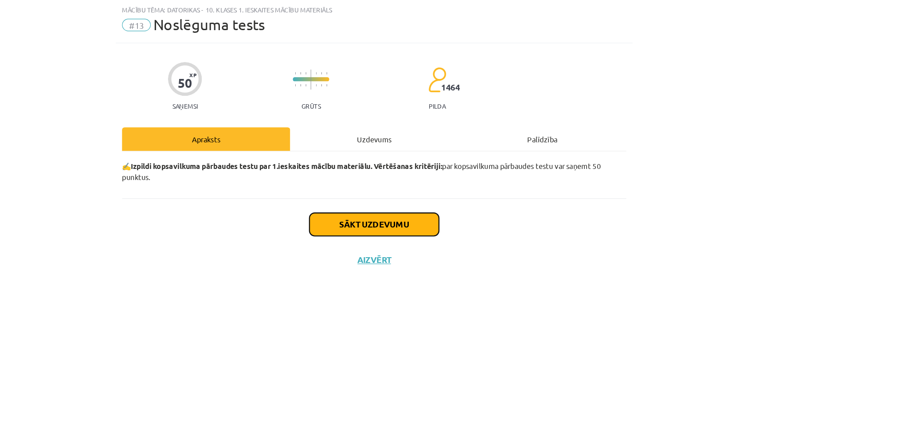
click at [457, 210] on button "Sākt uzdevumu" at bounding box center [454, 213] width 110 height 20
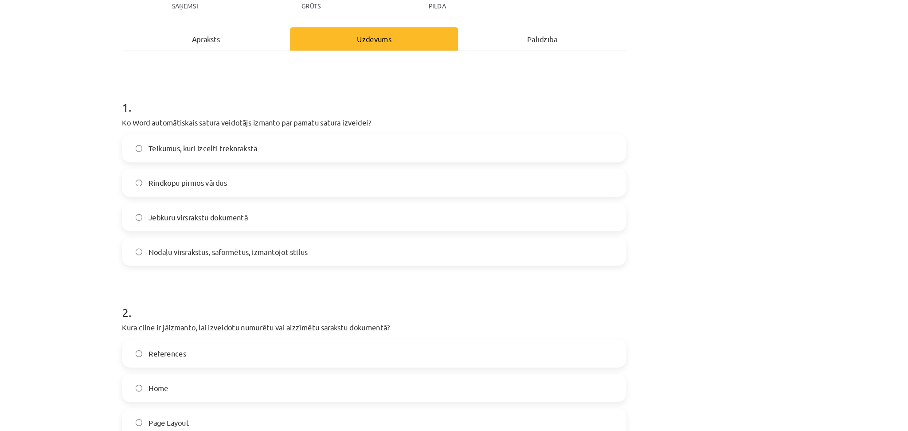
scroll to position [75, 0]
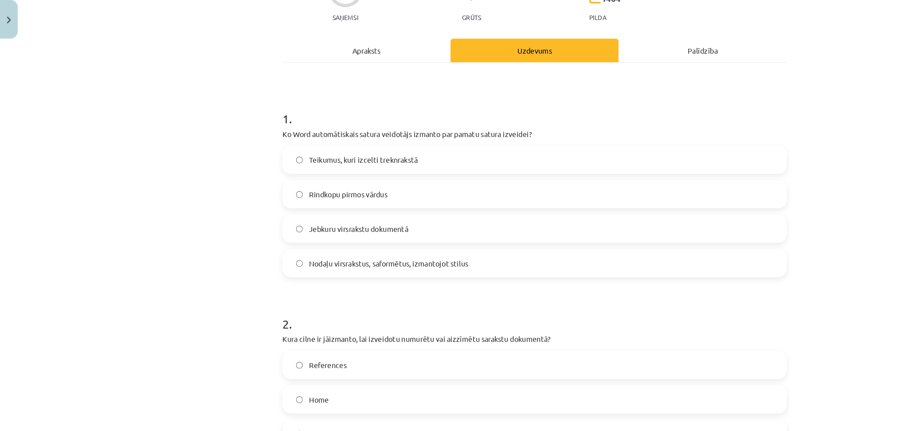
click at [329, 248] on span "Nodaļu virsrakstus, saformētus, izmantojot stilus" at bounding box center [329, 245] width 135 height 9
drag, startPoint x: 770, startPoint y: 133, endPoint x: 765, endPoint y: 164, distance: 31.5
click at [680, 164] on div "Mācību tēma: Datorikas - 10. klases 1. ieskaites mācību materiāls #13 Noslēguma…" at bounding box center [454, 215] width 908 height 431
click at [680, 178] on div "Mācību tēma: Datorikas - 10. klases 1. ieskaites mācību materiāls #13 Noslēguma…" at bounding box center [454, 215] width 908 height 431
click at [680, 239] on div "Mācību tēma: Datorikas - 10. klases 1. ieskaites mācību materiāls #13 Noslēguma…" at bounding box center [454, 215] width 908 height 431
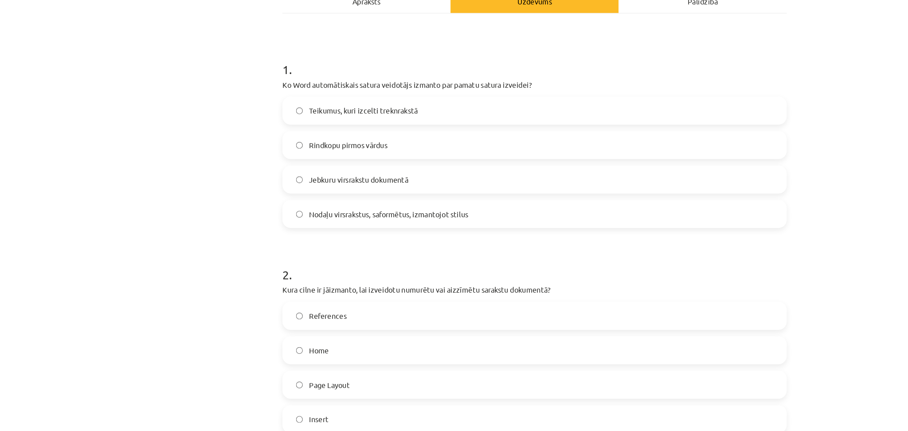
scroll to position [924, 0]
drag, startPoint x: 770, startPoint y: 231, endPoint x: 768, endPoint y: 265, distance: 33.3
click at [680, 265] on div "Mācību tēma: Datorikas - 10. klases 1. ieskaites mācību materiāls #13 Noslēguma…" at bounding box center [454, 215] width 908 height 431
click at [313, 323] on label "Insert" at bounding box center [454, 420] width 426 height 22
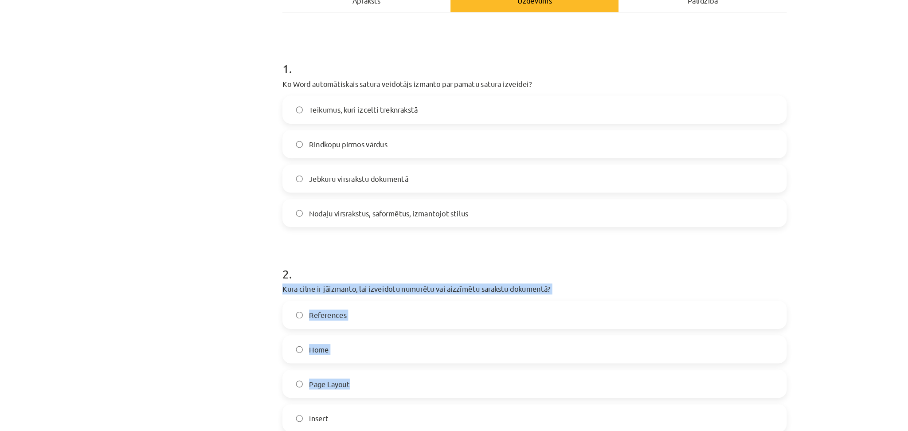
drag, startPoint x: 770, startPoint y: 280, endPoint x: 759, endPoint y: 398, distance: 118.0
click at [680, 323] on div "Mācību tēma: Datorikas - 10. klases 1. ieskaites mācību materiāls #13 Noslēguma…" at bounding box center [454, 215] width 908 height 431
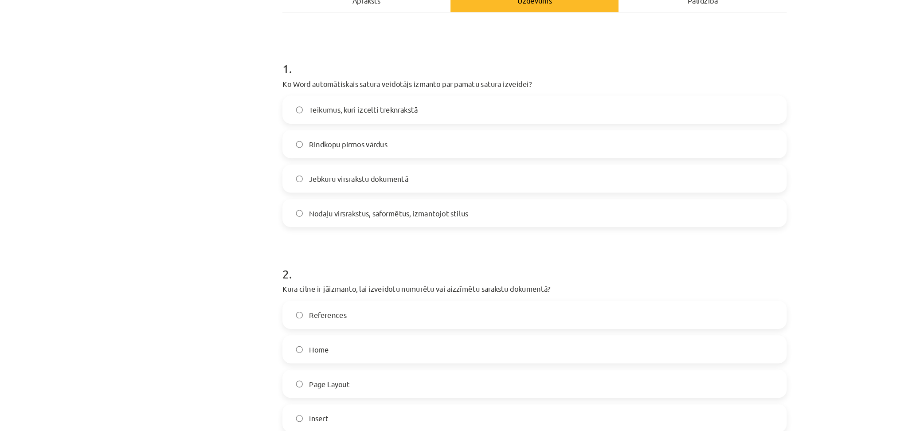
click at [680, 323] on div "Mācību tēma: Datorikas - 10. klases 1. ieskaites mācību materiāls #13 Noslēguma…" at bounding box center [454, 215] width 908 height 431
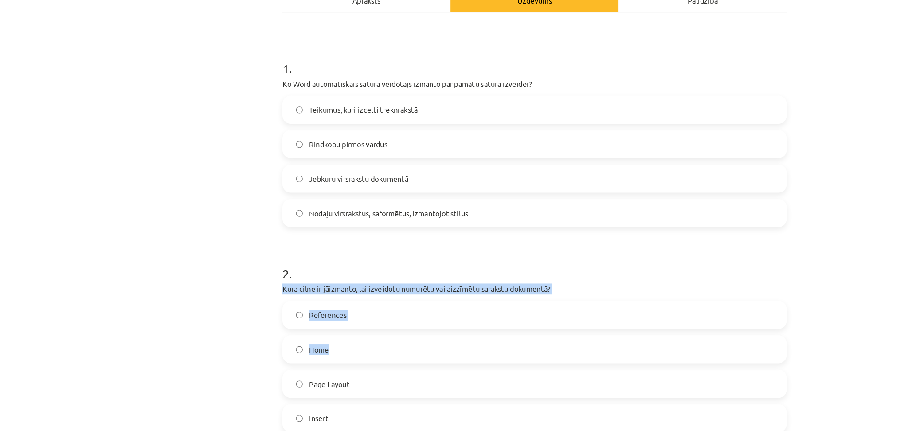
drag, startPoint x: 743, startPoint y: 347, endPoint x: 746, endPoint y: 295, distance: 52.4
click at [680, 295] on div "Mācību tēma: Datorikas - 10. klases 1. ieskaites mācību materiāls #13 Noslēguma…" at bounding box center [454, 215] width 908 height 431
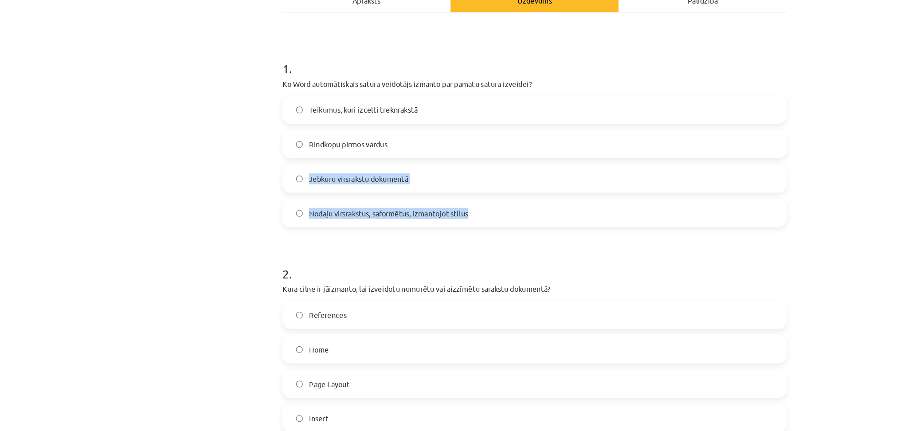
drag, startPoint x: 770, startPoint y: 192, endPoint x: 759, endPoint y: 237, distance: 45.7
click at [680, 237] on div "Mācību tēma: Datorikas - 10. klases 1. ieskaites mācību materiāls #13 Noslēguma…" at bounding box center [454, 215] width 908 height 431
drag, startPoint x: 770, startPoint y: 245, endPoint x: 770, endPoint y: 159, distance: 86.0
click at [680, 159] on div "Mācību tēma: Datorikas - 10. klases 1. ieskaites mācību materiāls #13 Noslēguma…" at bounding box center [454, 215] width 908 height 431
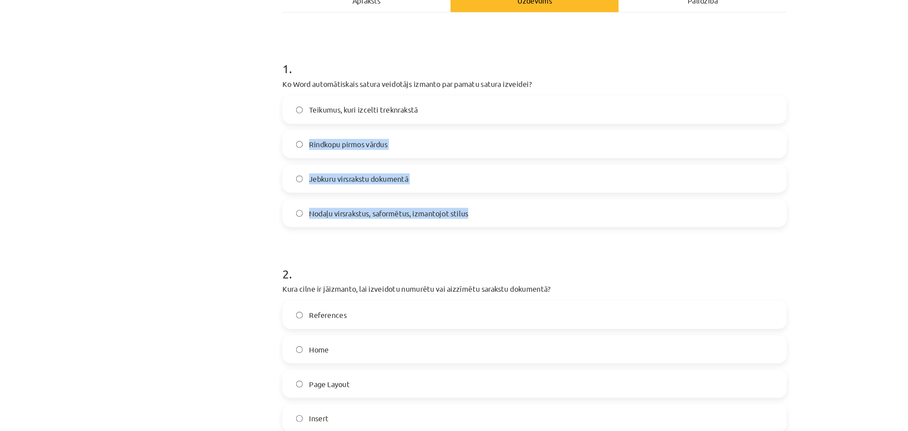
click at [680, 185] on div "Mācību tēma: Datorikas - 10. klases 1. ieskaites mācību materiāls #13 Noslēguma…" at bounding box center [454, 215] width 908 height 431
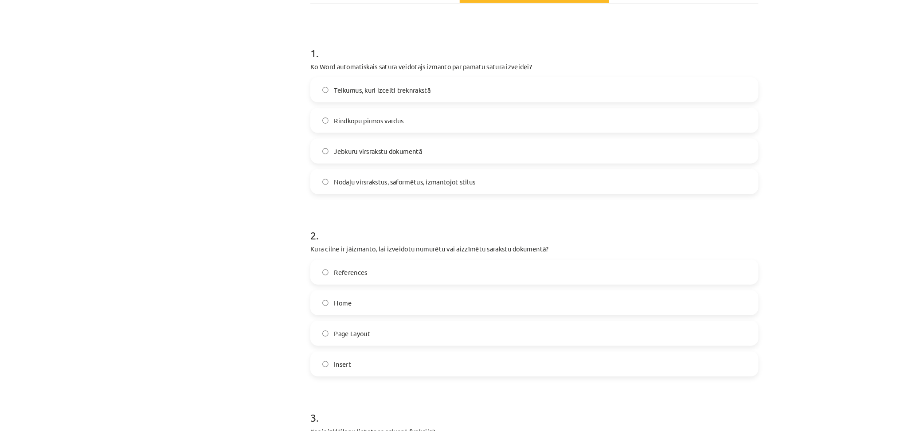
scroll to position [75, 0]
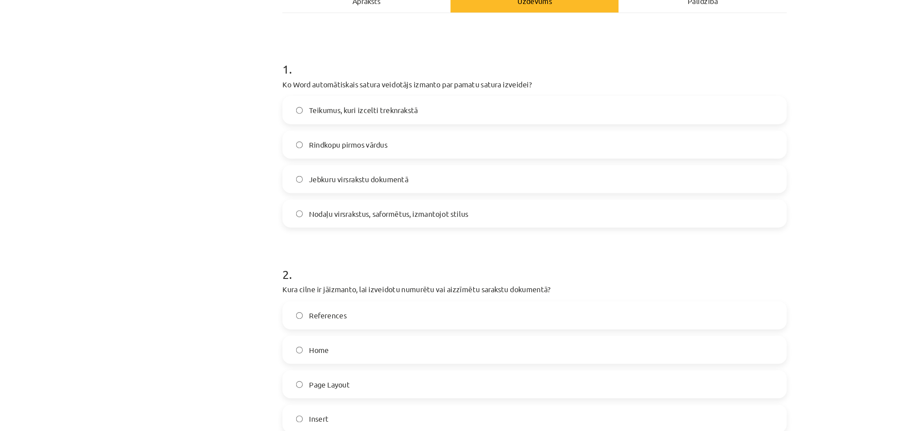
drag, startPoint x: 754, startPoint y: 65, endPoint x: 74, endPoint y: 209, distance: 695.5
click at [74, 209] on div "Mācību tēma: Datorikas - 10. klases 1. ieskaites mācību materiāls #13 Noslēguma…" at bounding box center [454, 215] width 908 height 431
drag, startPoint x: 770, startPoint y: 256, endPoint x: 756, endPoint y: 234, distance: 25.6
click at [680, 234] on div "Mācību tēma: Datorikas - 10. klases 1. ieskaites mācību materiāls #13 Noslēguma…" at bounding box center [454, 215] width 908 height 431
drag, startPoint x: 770, startPoint y: 203, endPoint x: 770, endPoint y: 189, distance: 13.7
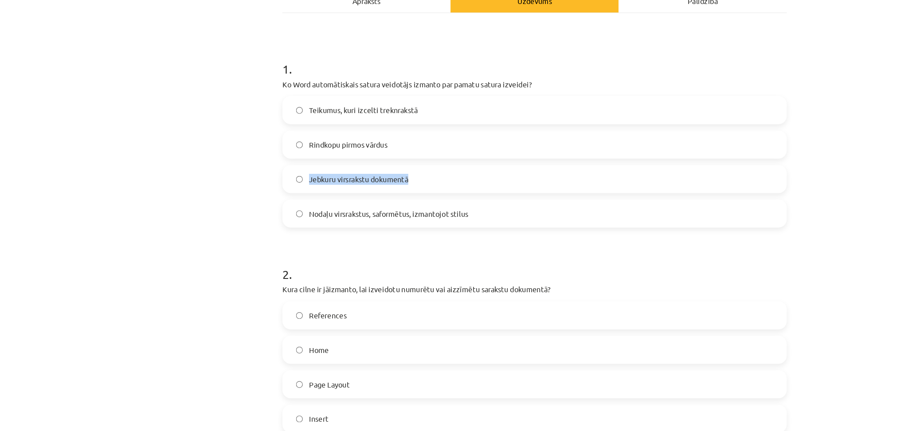
click at [680, 189] on div "Mācību tēma: Datorikas - 10. klases 1. ieskaites mācību materiāls #13 Noslēguma…" at bounding box center [454, 215] width 908 height 431
click at [633, 207] on label "Jebkuru virsrakstu dokumentā" at bounding box center [454, 217] width 426 height 22
click at [680, 255] on div "Mācību tēma: Datorikas - 10. klases 1. ieskaites mācību materiāls #13 Noslēguma…" at bounding box center [454, 215] width 908 height 431
click at [479, 243] on label "Nodaļu virsrakstus, saformētus, izmantojot stilus" at bounding box center [454, 246] width 426 height 22
click at [164, 248] on div "Mācību tēma: Datorikas - 10. klases 1. ieskaites mācību materiāls #13 Noslēguma…" at bounding box center [454, 215] width 908 height 431
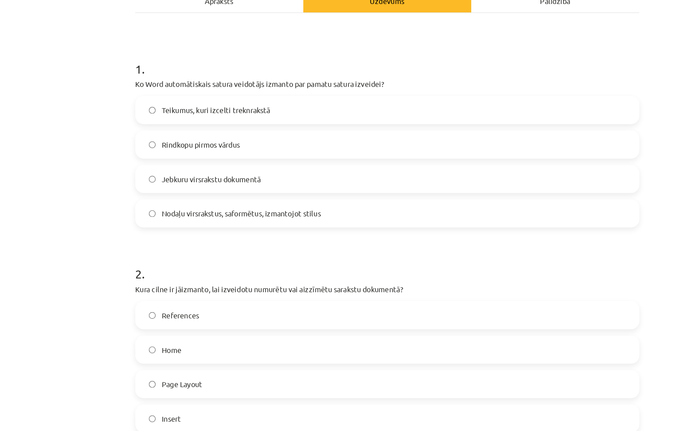
drag, startPoint x: 576, startPoint y: 159, endPoint x: 582, endPoint y: 199, distance: 40.9
click at [596, 199] on div "Mācību tēma: Datorikas - 10. klases 1. ieskaites mācību materiāls #13 Noslēguma…" at bounding box center [342, 215] width 684 height 431
drag, startPoint x: 584, startPoint y: 206, endPoint x: 575, endPoint y: 171, distance: 36.0
click at [575, 171] on div "Mācību tēma: Datorikas - 10. klases 1. ieskaites mācību materiāls #13 Noslēguma…" at bounding box center [342, 215] width 684 height 431
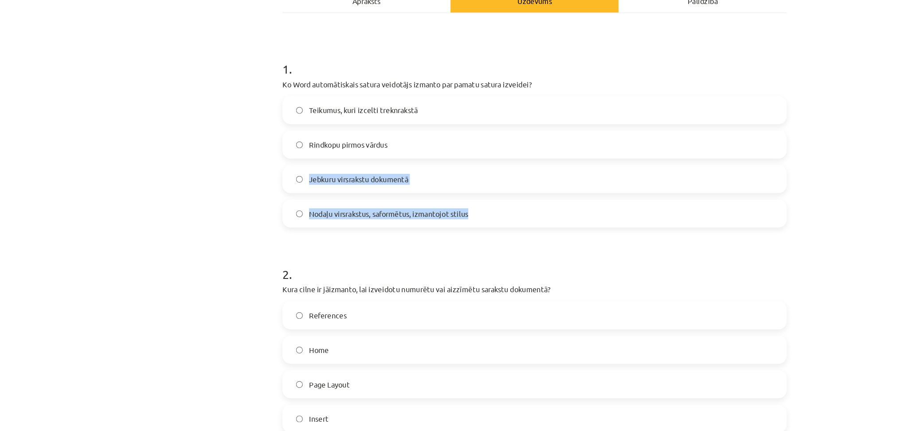
drag, startPoint x: 770, startPoint y: 172, endPoint x: 770, endPoint y: 251, distance: 79.3
click at [680, 251] on div "Mācību tēma: Datorikas - 10. klases 1. ieskaites mācību materiāls #13 Noslēguma…" at bounding box center [454, 215] width 908 height 431
click at [680, 265] on div "Mācību tēma: Datorikas - 10. klases 1. ieskaites mācību materiāls #13 Noslēguma…" at bounding box center [454, 215] width 908 height 431
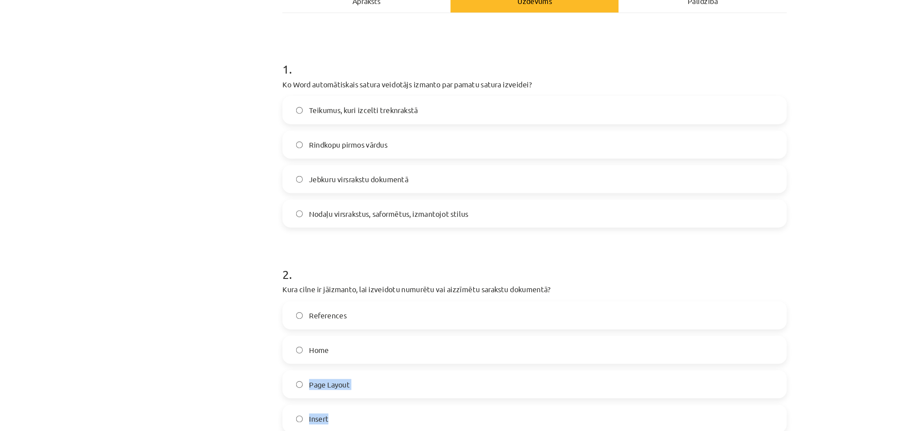
drag, startPoint x: 770, startPoint y: 402, endPoint x: 767, endPoint y: 365, distance: 37.8
click at [680, 323] on div "Mācību tēma: Datorikas - 10. klases 1. ieskaites mācību materiāls #13 Noslēguma…" at bounding box center [454, 215] width 908 height 431
drag, startPoint x: 762, startPoint y: 164, endPoint x: 770, endPoint y: 164, distance: 8.0
click at [680, 164] on div "Mācību tēma: Datorikas - 10. klases 1. ieskaites mācību materiāls #13 Noslēguma…" at bounding box center [454, 215] width 908 height 431
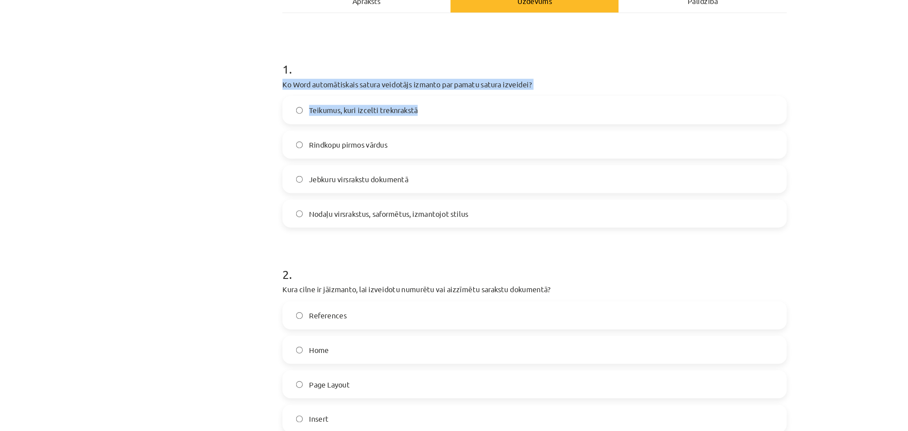
drag, startPoint x: 770, startPoint y: 162, endPoint x: 546, endPoint y: 103, distance: 231.8
click at [546, 103] on div "Mācību tēma: Datorikas - 10. klases 1. ieskaites mācību materiāls #13 Noslēguma…" at bounding box center [454, 215] width 908 height 431
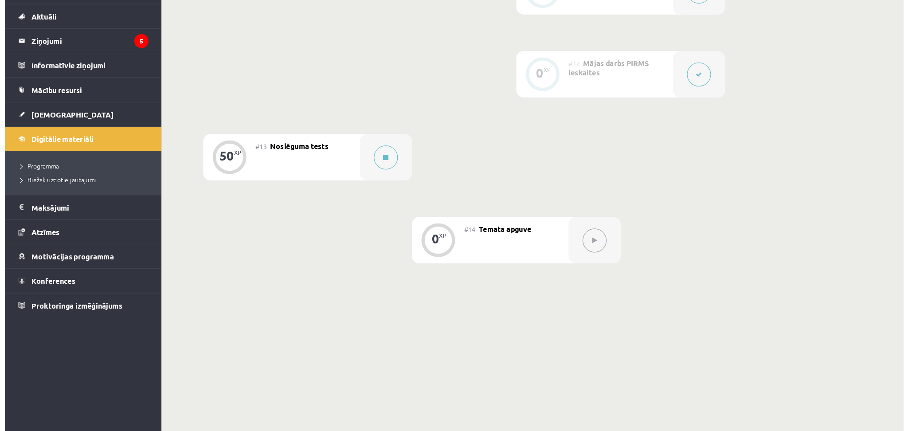
scroll to position [951, 0]
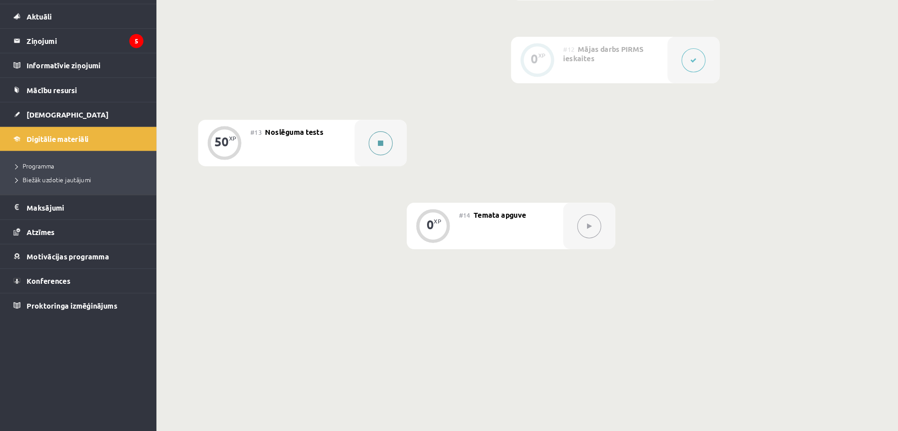
click at [326, 186] on button at bounding box center [323, 186] width 20 height 20
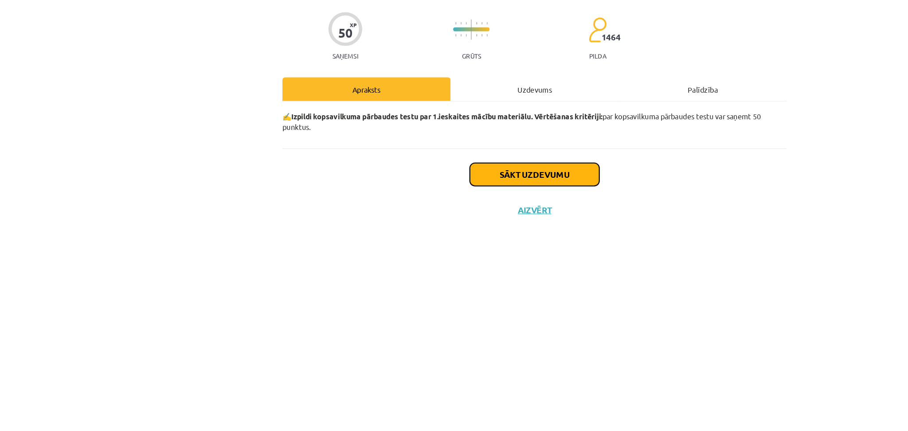
click at [426, 209] on button "Sākt uzdevumu" at bounding box center [454, 213] width 110 height 20
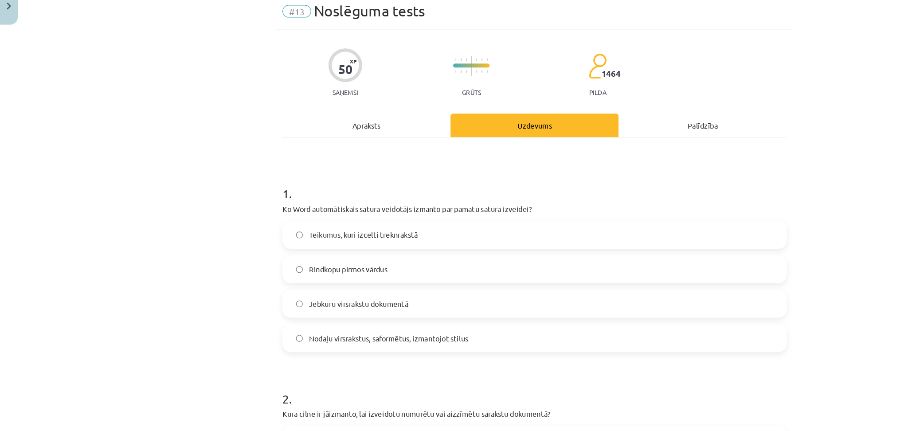
scroll to position [950, 0]
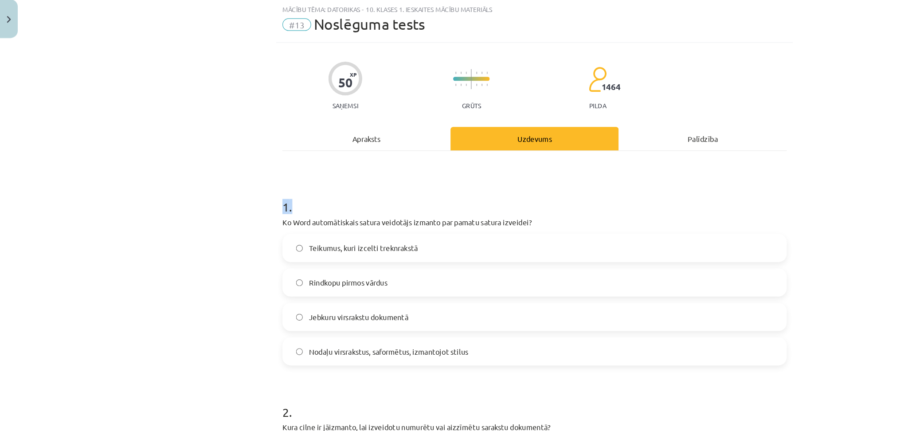
drag, startPoint x: 770, startPoint y: 131, endPoint x: 768, endPoint y: 192, distance: 61.7
click at [768, 192] on div "Mācību tēma: Datorikas - 10. klases 1. ieskaites mācību materiāls #13 Noslēguma…" at bounding box center [454, 215] width 908 height 431
click at [766, 195] on div "Mācību tēma: Datorikas - 10. klases 1. ieskaites mācību materiāls #13 Noslēguma…" at bounding box center [454, 215] width 908 height 431
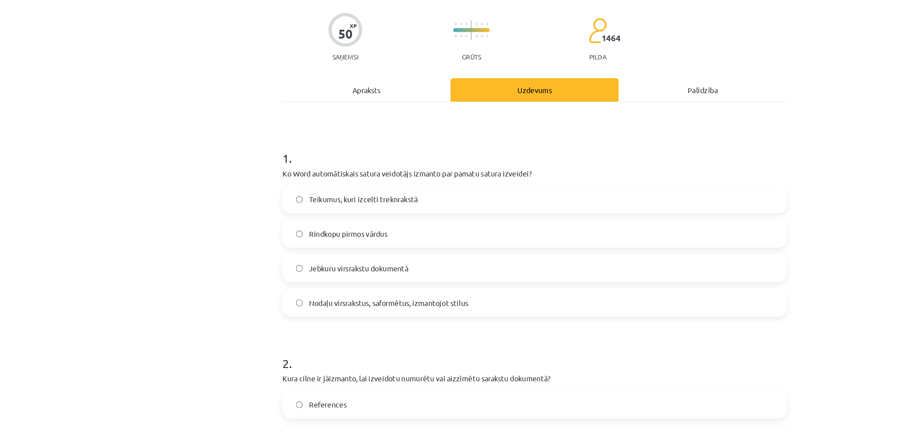
scroll to position [949, 0]
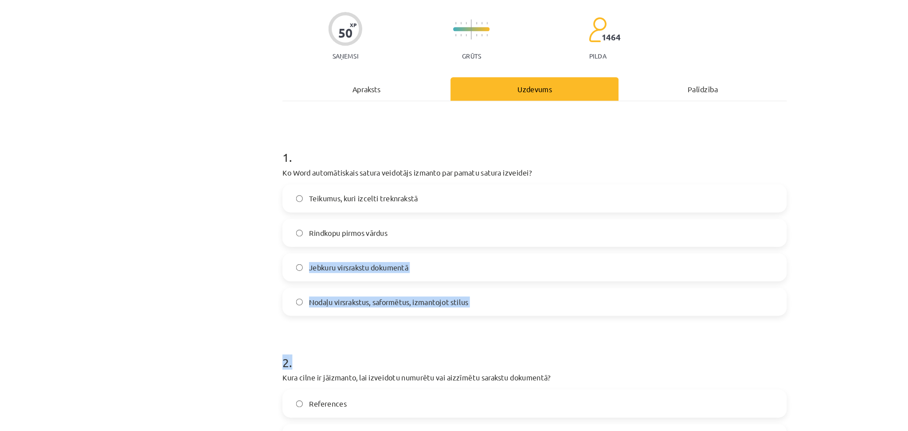
drag, startPoint x: 770, startPoint y: 269, endPoint x: 769, endPoint y: 354, distance: 84.7
click at [769, 354] on div "Mācību tēma: Datorikas - 10. klases 1. ieskaites mācību materiāls #13 Noslēguma…" at bounding box center [454, 215] width 908 height 431
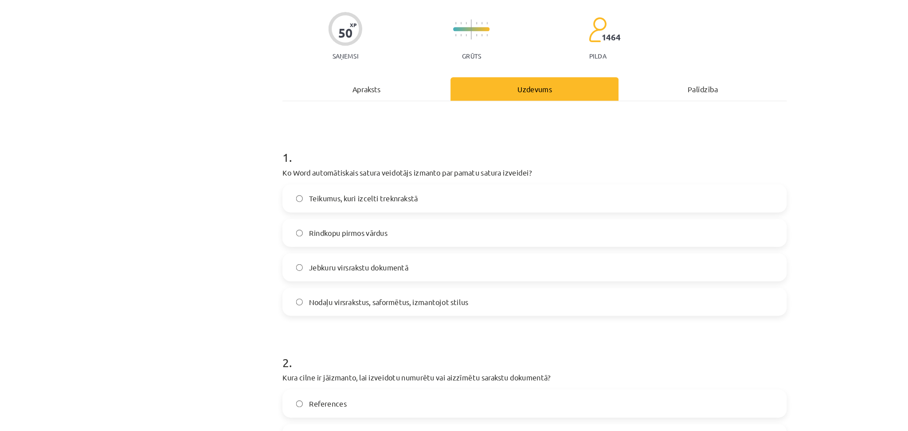
click at [770, 122] on div "Mācību tēma: Datorikas - 10. klases 1. ieskaites mācību materiāls #13 Noslēguma…" at bounding box center [454, 215] width 908 height 431
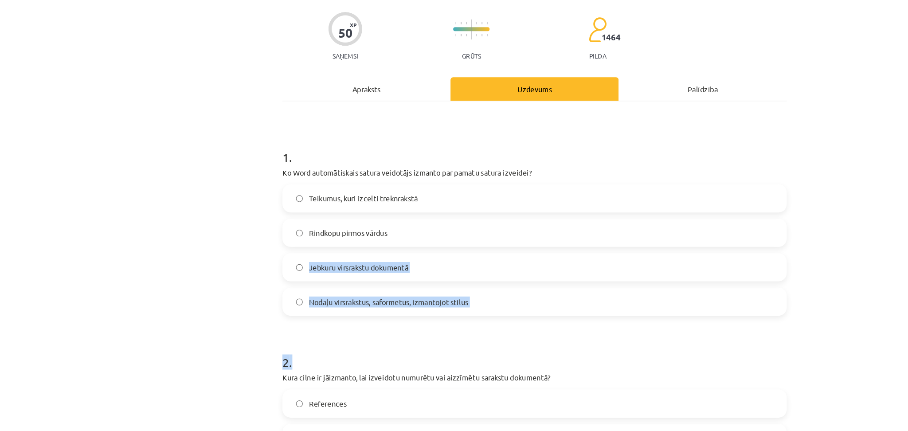
drag, startPoint x: 770, startPoint y: 362, endPoint x: 770, endPoint y: 266, distance: 95.7
click at [770, 266] on div "Mācību tēma: Datorikas - 10. klases 1. ieskaites mācību materiāls #13 Noslēguma…" at bounding box center [454, 215] width 908 height 431
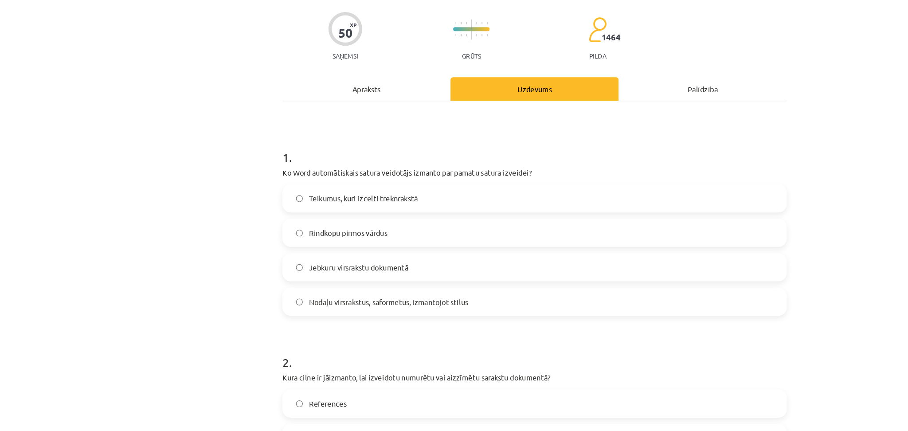
click at [695, 214] on div "Mācību tēma: Datorikas - 10. klases 1. ieskaites mācību materiāls #13 Noslēguma…" at bounding box center [454, 215] width 908 height 431
drag, startPoint x: 769, startPoint y: 96, endPoint x: 770, endPoint y: 172, distance: 76.2
click at [770, 172] on div "Mācību tēma: Datorikas - 10. klases 1. ieskaites mācību materiāls #13 Noslēguma…" at bounding box center [454, 215] width 908 height 431
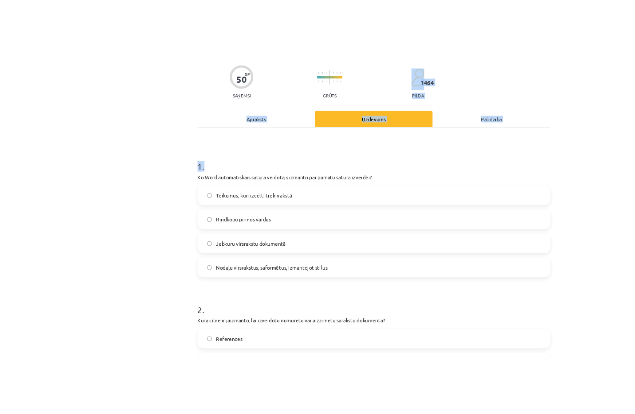
scroll to position [952, 0]
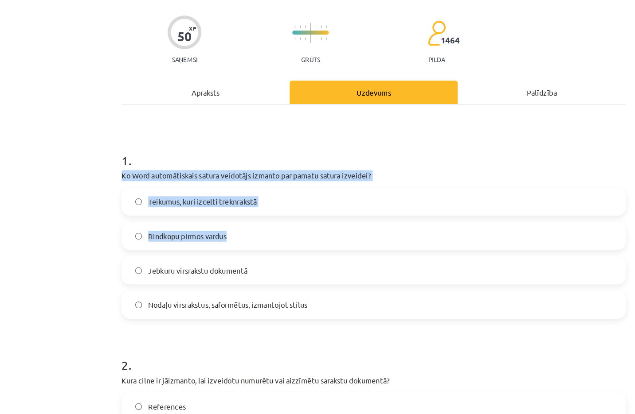
drag, startPoint x: 520, startPoint y: 215, endPoint x: 519, endPoint y: 163, distance: 51.9
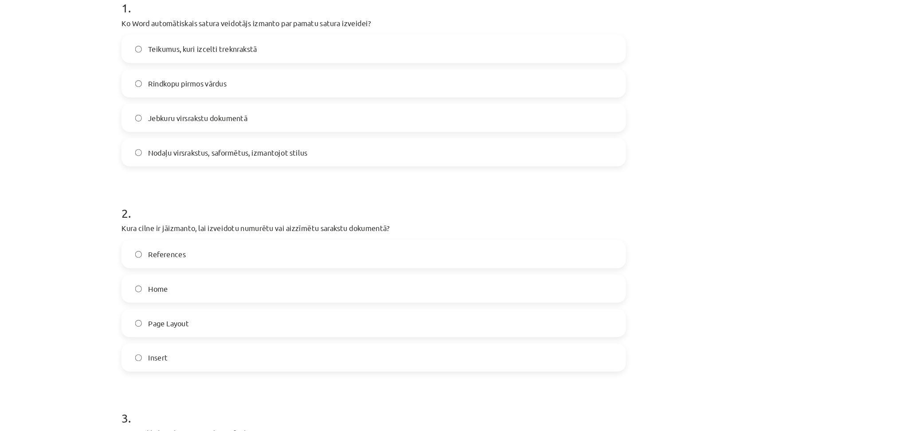
scroll to position [147, 0]
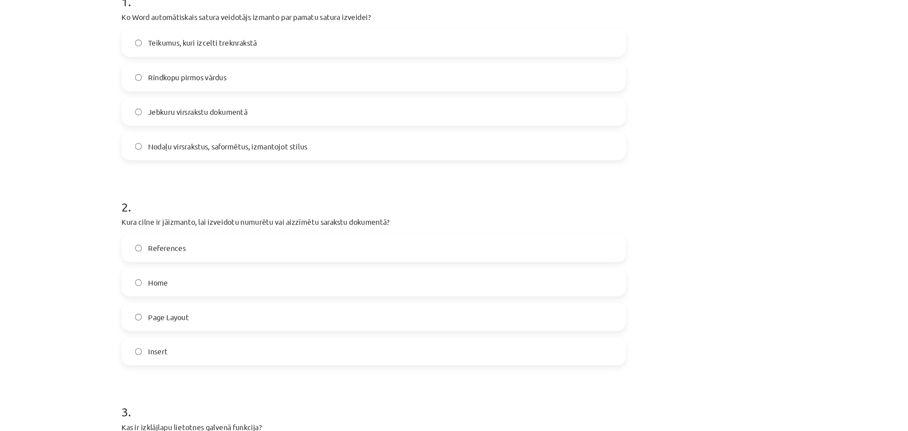
click at [443, 177] on label "Nodaļu virsrakstus, saformētus, izmantojot stilus" at bounding box center [454, 174] width 426 height 22
click at [367, 347] on label "Insert" at bounding box center [454, 348] width 426 height 22
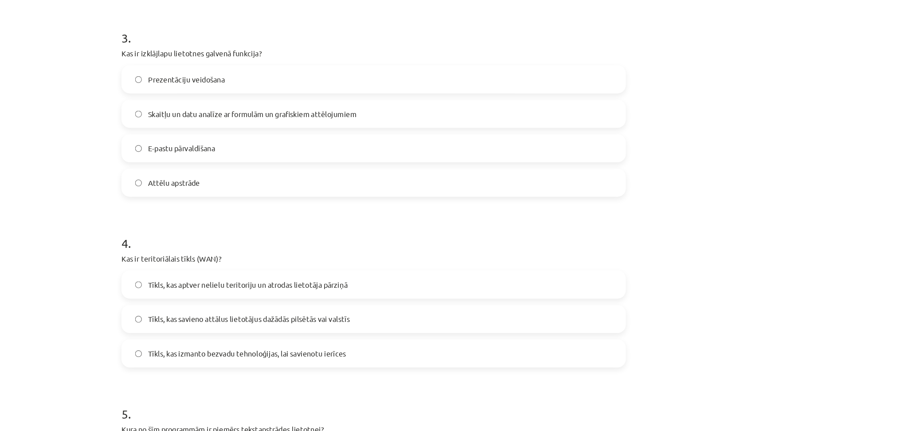
scroll to position [464, 0]
click at [183, 138] on div "Mācību tēma: Datorikas - 10. klases 1. ieskaites mācību materiāls #13 Noslēguma…" at bounding box center [454, 215] width 908 height 431
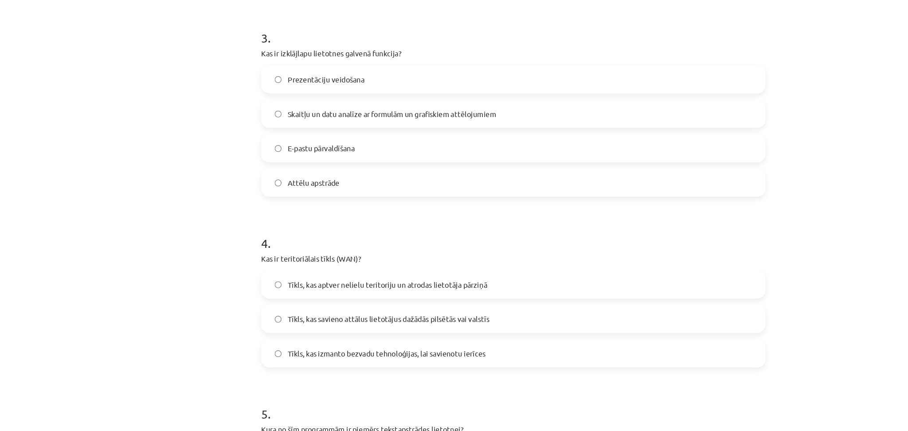
click at [308, 144] on span "Skaitļu un datu analīze ar formulām un grafiskiem attēlojumiem" at bounding box center [350, 146] width 177 height 9
click at [277, 317] on span "Tīkls, kas savieno attālus lietotājus dažādās pilsētās vai valstīs" at bounding box center [347, 320] width 171 height 9
click at [396, 327] on label "Tīkls, kas savieno attālus lietotājus dažādās pilsētās vai valstīs" at bounding box center [454, 320] width 426 height 22
click at [749, 322] on div "Mācību tēma: Datorikas - 10. klases 1. ieskaites mācību materiāls #13 Noslēguma…" at bounding box center [454, 215] width 908 height 431
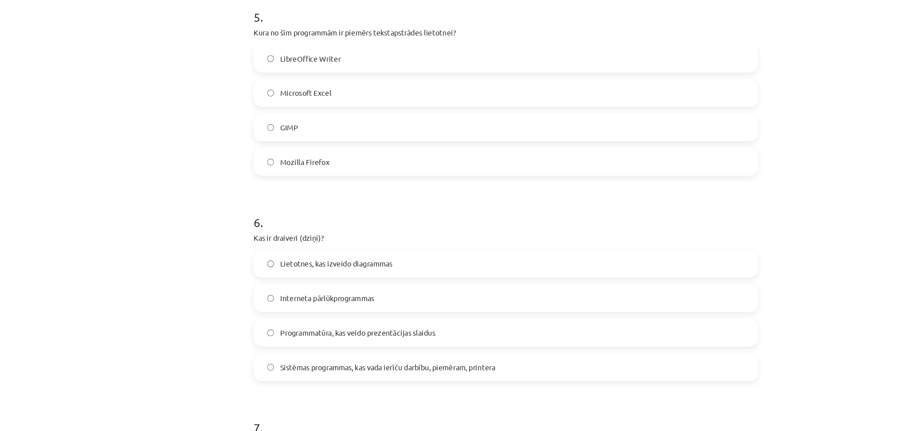
click at [304, 93] on label "LibreOffice Writer" at bounding box center [454, 99] width 426 height 22
click at [341, 361] on span "Sistēmas programmas, kas vada ierīču darbību, piemēram, printera" at bounding box center [353, 361] width 183 height 9
click at [795, 211] on div "Mācību tēma: Datorikas - 10. klases 1. ieskaites mācību materiāls #13 Noslēguma…" at bounding box center [454, 215] width 908 height 431
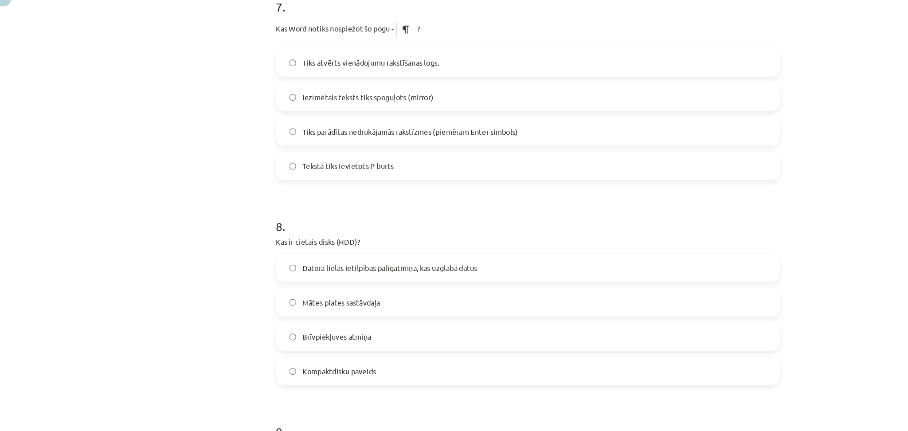
click at [378, 277] on span "Datora lielas ietilpības palīgatmiņa, kas uzglabā datus" at bounding box center [336, 277] width 148 height 9
click at [343, 100] on span "Tiks atvērts vienādojumu rakstīšanas logs." at bounding box center [320, 102] width 116 height 9
click at [776, 297] on div "Mācību tēma: Datorikas - 10. klases 1. ieskaites mācību materiāls #13 Noslēguma…" at bounding box center [454, 215] width 908 height 431
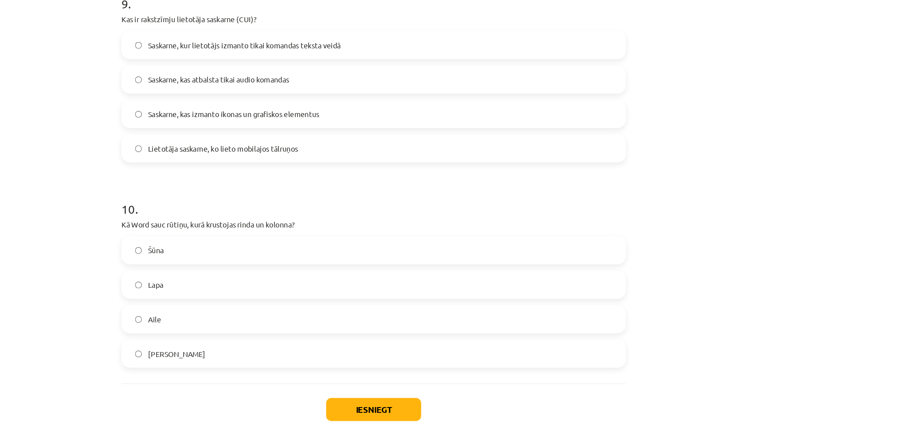
scroll to position [1524, 0]
click at [366, 75] on label "Saskarne, kur lietotājs izmanto tikai komandas teksta veidā" at bounding box center [454, 86] width 426 height 22
click at [375, 265] on label "Šūna" at bounding box center [454, 260] width 426 height 22
click at [443, 394] on button "Iesniegt" at bounding box center [454, 396] width 81 height 20
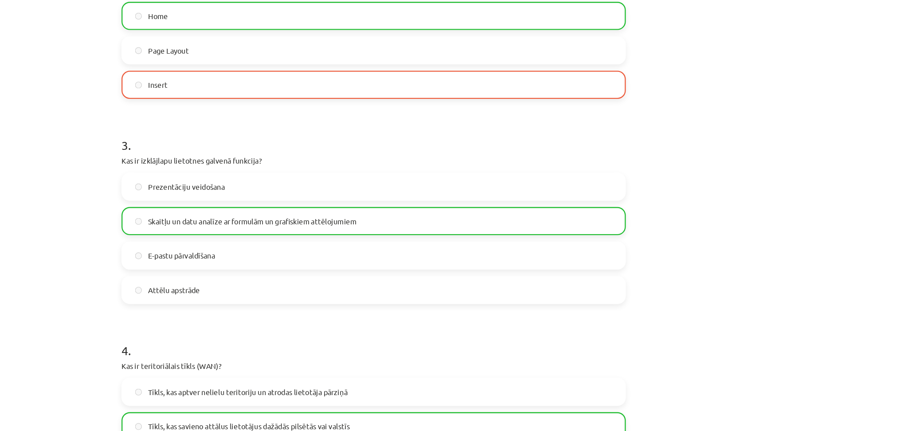
scroll to position [346, 0]
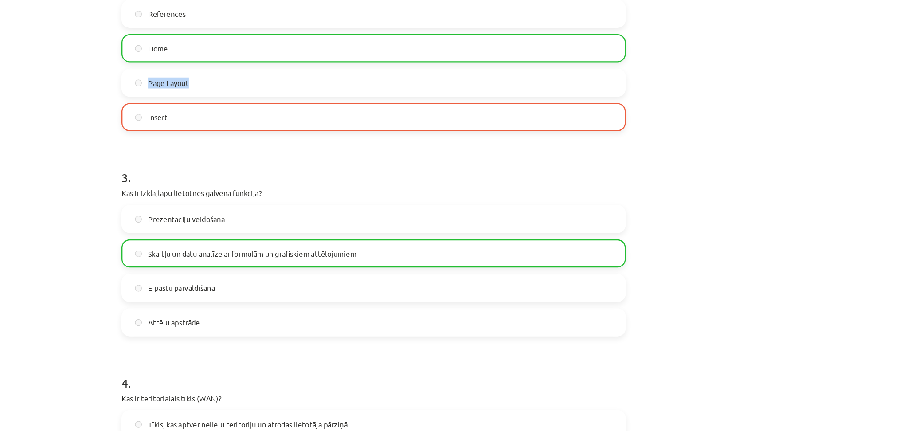
drag, startPoint x: 895, startPoint y: 120, endPoint x: 891, endPoint y: 100, distance: 20.3
click at [891, 100] on div "Mācību tēma: Datorikas - 10. klases 1. ieskaites mācību materiāls #13 Noslēguma…" at bounding box center [454, 215] width 908 height 431
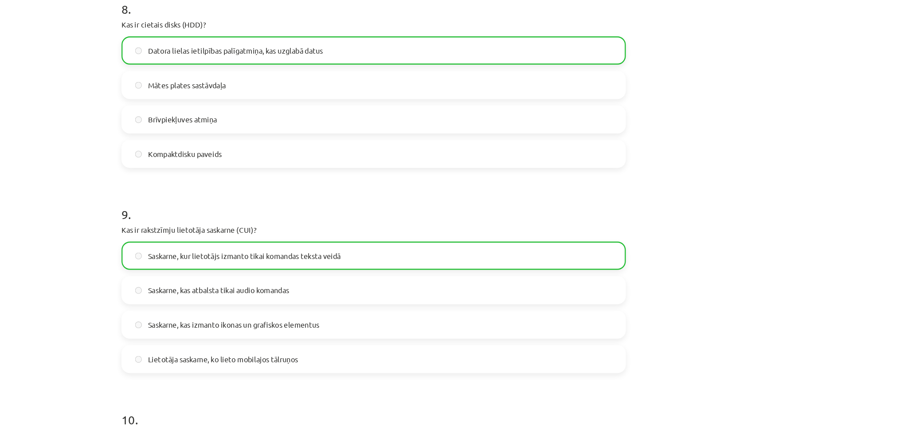
scroll to position [1584, 0]
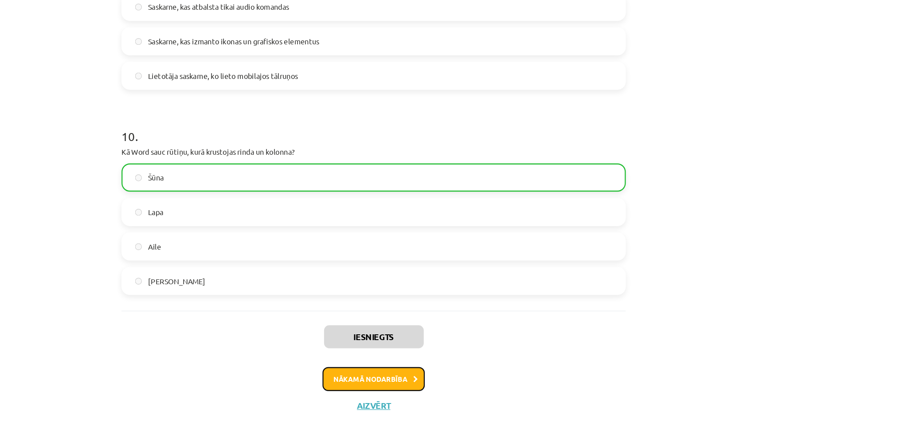
click at [446, 365] on button "Nākamā nodarbība" at bounding box center [453, 371] width 87 height 20
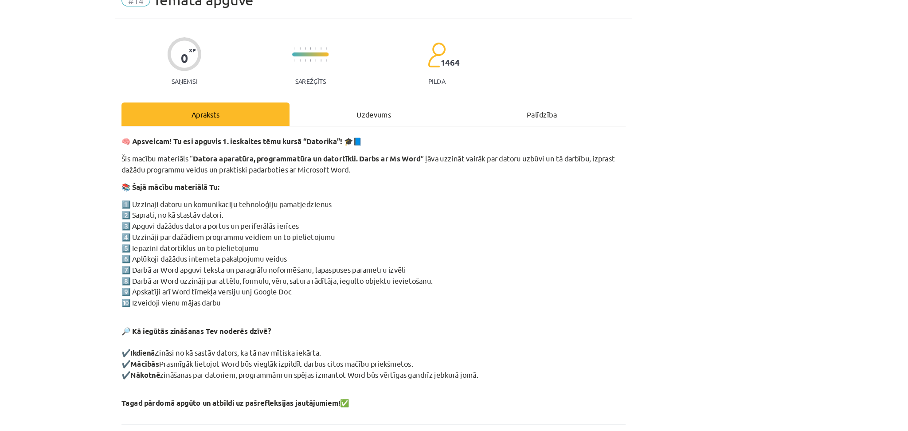
scroll to position [62, 0]
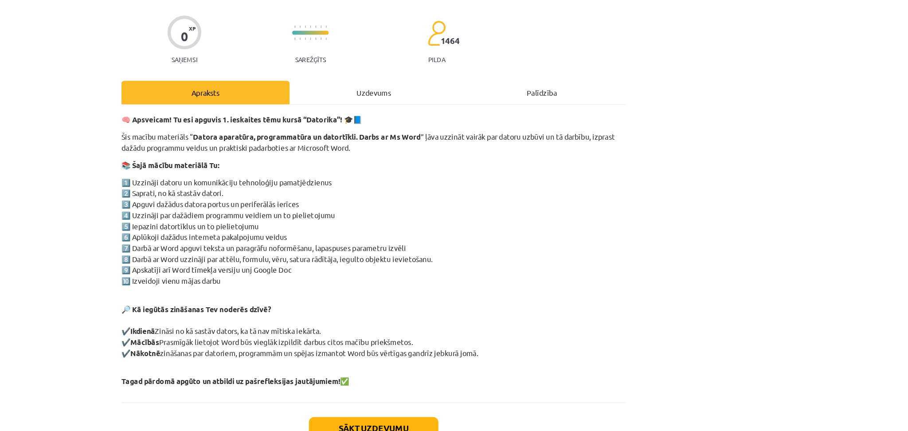
click at [446, 69] on div "Uzdevums" at bounding box center [453, 79] width 143 height 20
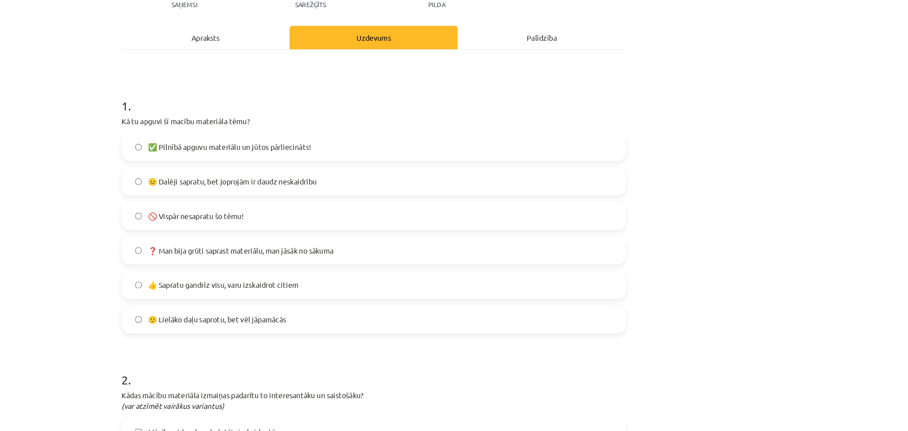
scroll to position [108, 0]
click at [407, 156] on label "😐 Dalēji sapratu, bet joprojām ir daudz neskaidrību" at bounding box center [454, 155] width 426 height 22
click at [359, 242] on span "👍 Sapratu gandrīz visu, varu izskaidrot citiem" at bounding box center [326, 242] width 128 height 9
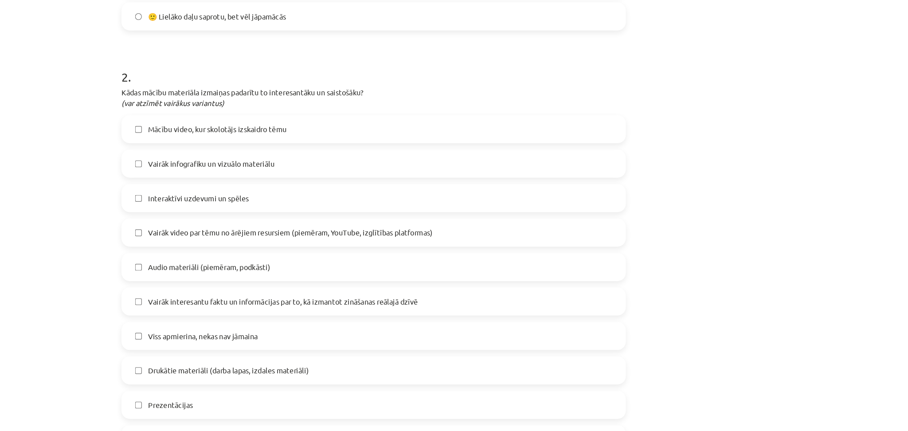
scroll to position [356, 0]
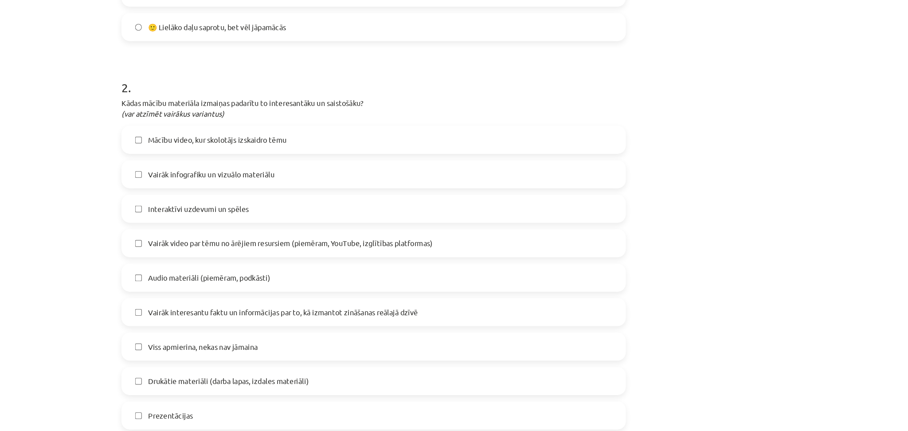
click at [507, 118] on label "Mācību video, kur skolotājs izskaidro tēmu" at bounding box center [454, 119] width 426 height 22
click at [406, 176] on label "Interaktīvi uzdevumi un spēles" at bounding box center [454, 177] width 426 height 22
click at [384, 206] on span "Vairāk video par tēmu no ārējiem resursiem (piemēram, YouTube, izglītības platf…" at bounding box center [383, 206] width 242 height 9
click at [375, 238] on label "Audio materiāli (piemēram, podkāsti)" at bounding box center [454, 236] width 426 height 22
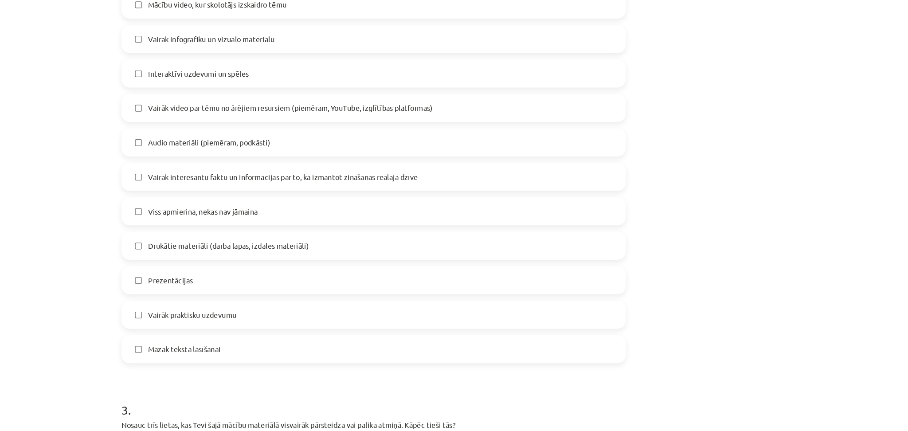
scroll to position [470, 0]
click at [405, 235] on label "Prezentācijas" at bounding box center [454, 239] width 426 height 22
click at [380, 279] on label "Vairāk praktisku uzdevumu" at bounding box center [454, 268] width 426 height 22
click at [364, 293] on label "Mazāk teksta lasīšanai" at bounding box center [454, 297] width 426 height 22
click at [364, 273] on label "Vairāk praktisku uzdevumu" at bounding box center [454, 268] width 426 height 22
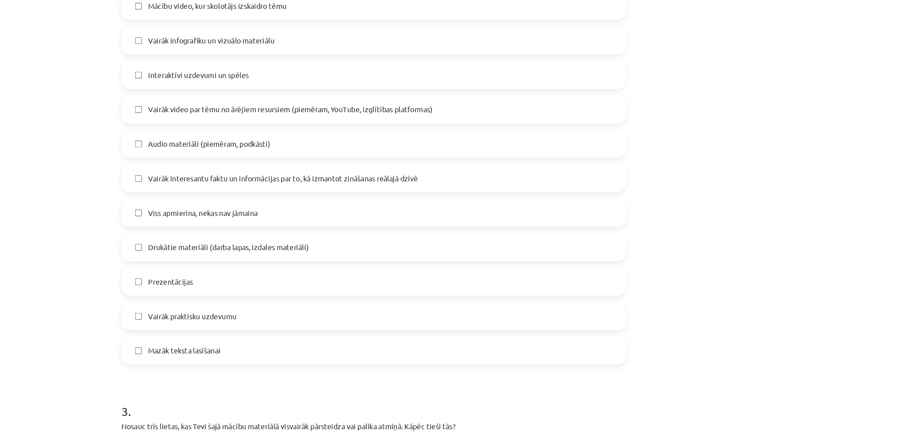
scroll to position [607, 0]
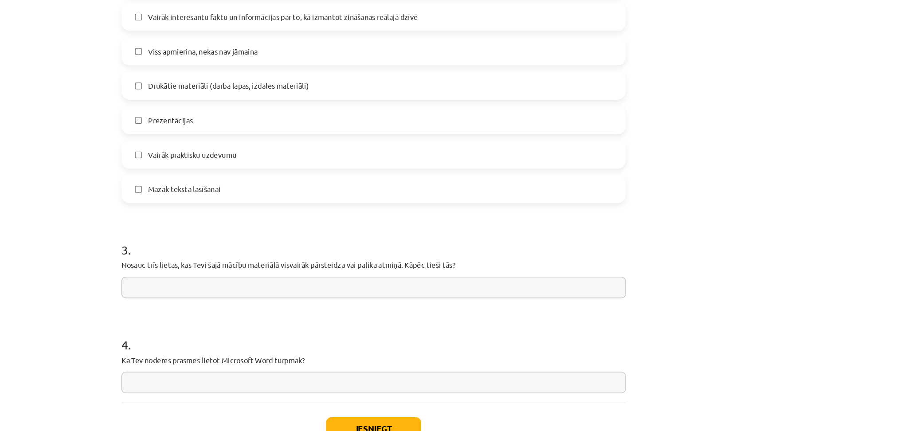
click at [510, 235] on input "text" at bounding box center [454, 244] width 428 height 18
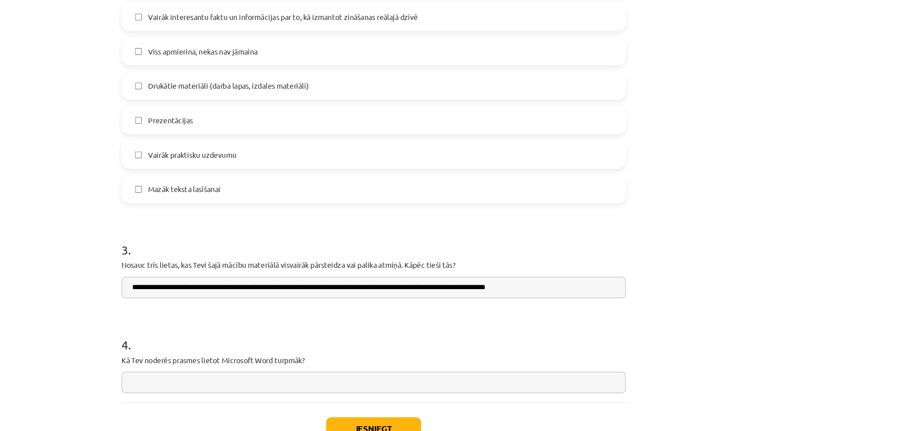
type input "**********"
click at [341, 320] on input "text" at bounding box center [454, 325] width 428 height 18
type input "**********"
click at [639, 249] on input "**********" at bounding box center [454, 244] width 428 height 18
type input "**********"
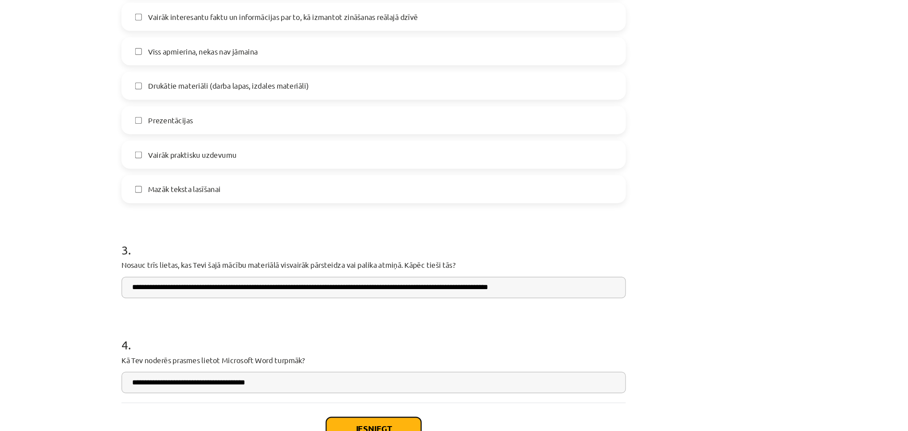
click at [440, 359] on button "Iesniegt" at bounding box center [454, 364] width 81 height 20
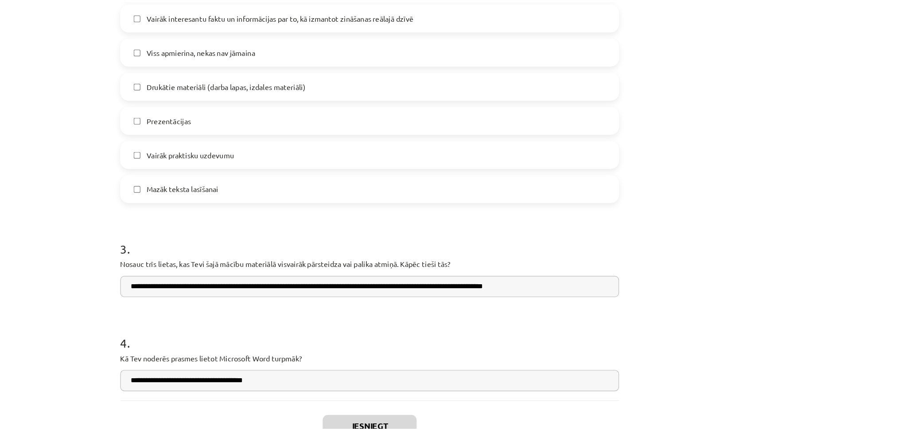
scroll to position [949, 0]
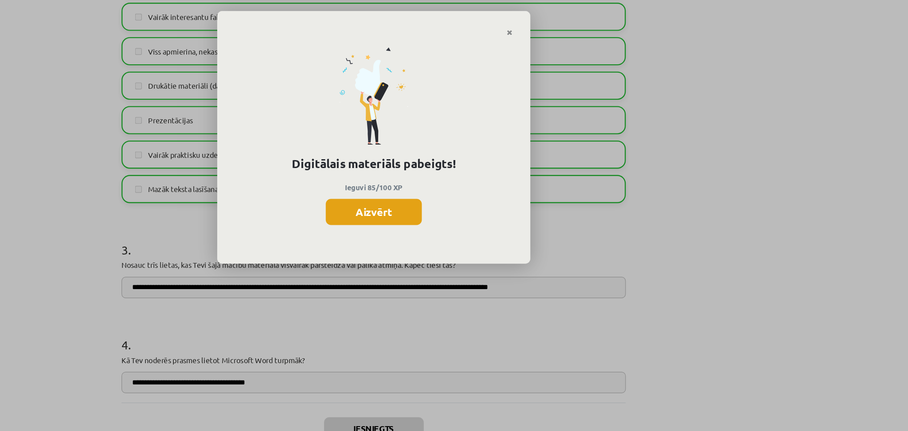
click at [469, 183] on button "Aizvērt" at bounding box center [454, 180] width 82 height 22
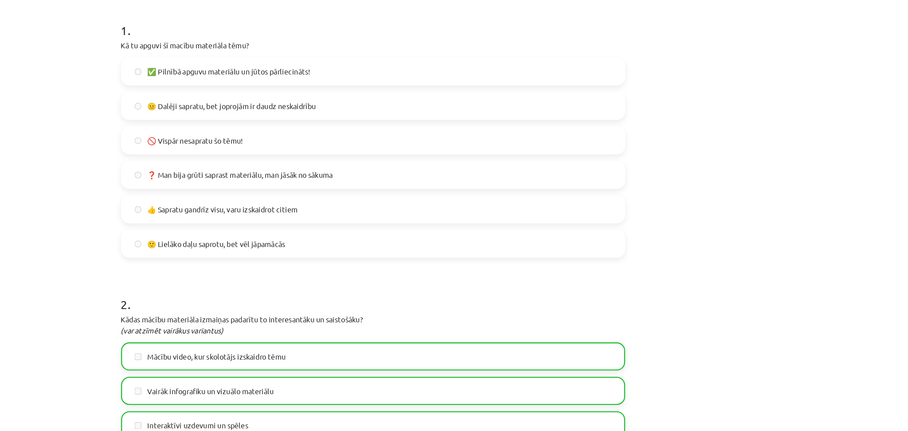
scroll to position [0, 0]
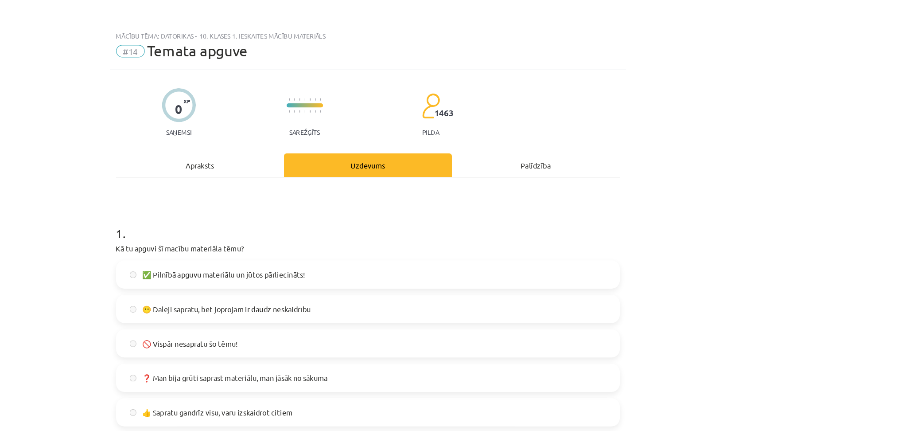
click at [308, 133] on div "Apraksts" at bounding box center [306, 140] width 143 height 20
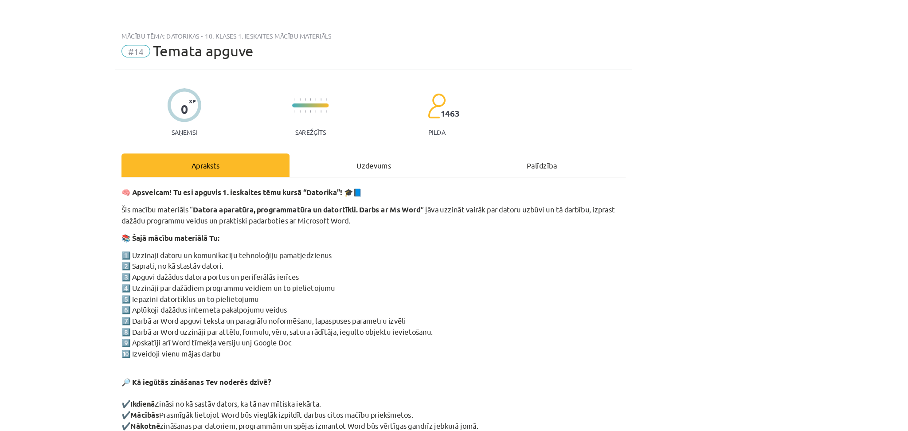
scroll to position [22, 0]
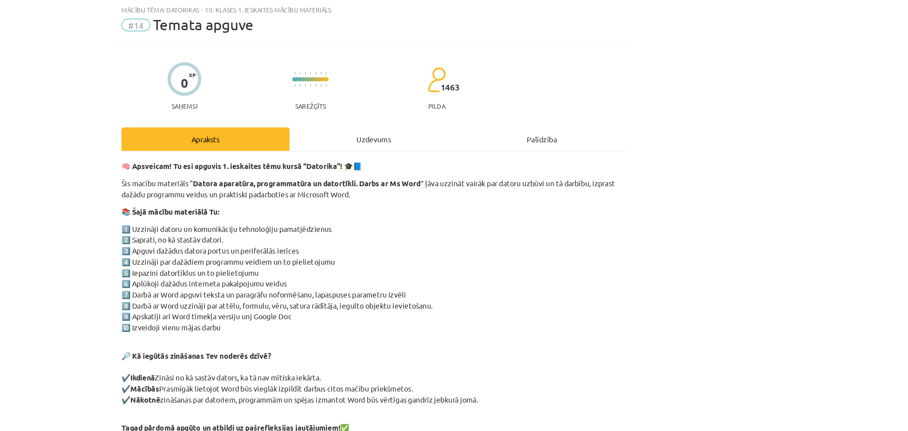
click at [464, 116] on div "Uzdevums" at bounding box center [453, 118] width 143 height 20
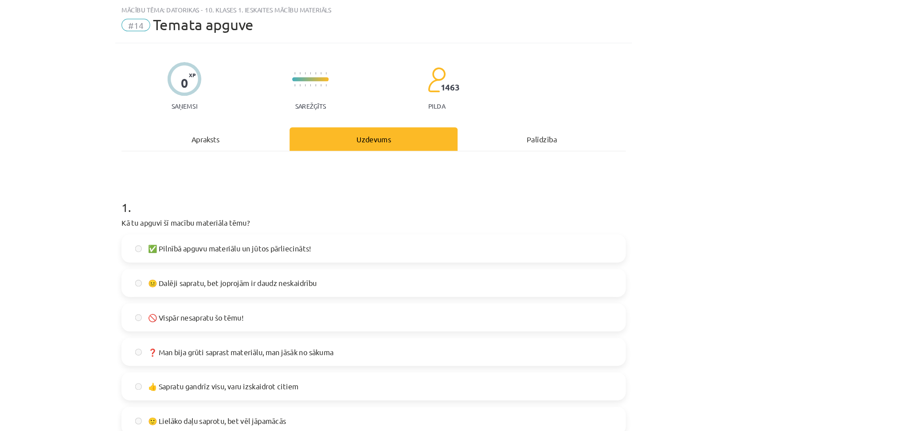
click at [314, 119] on div "Apraksts" at bounding box center [311, 118] width 143 height 20
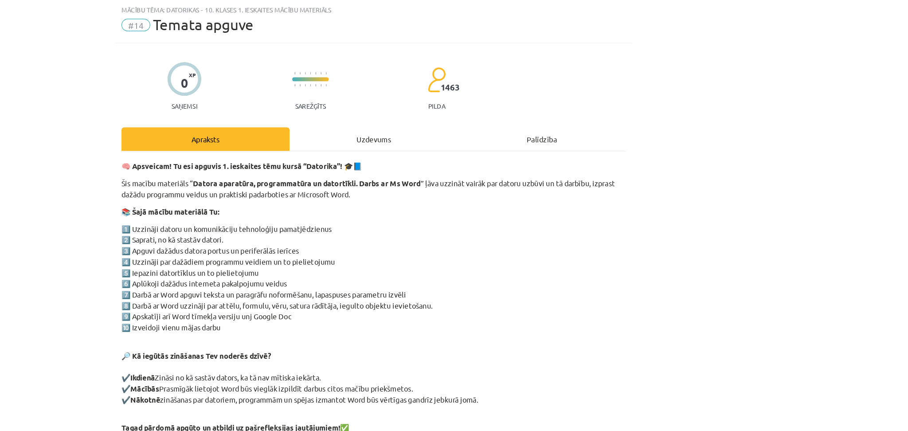
scroll to position [62, 0]
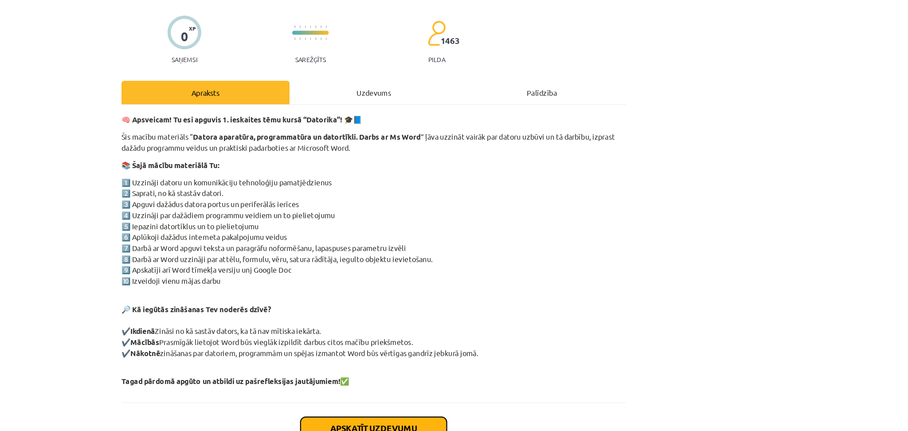
click at [444, 356] on button "Apskatīt uzdevumu" at bounding box center [454, 364] width 124 height 20
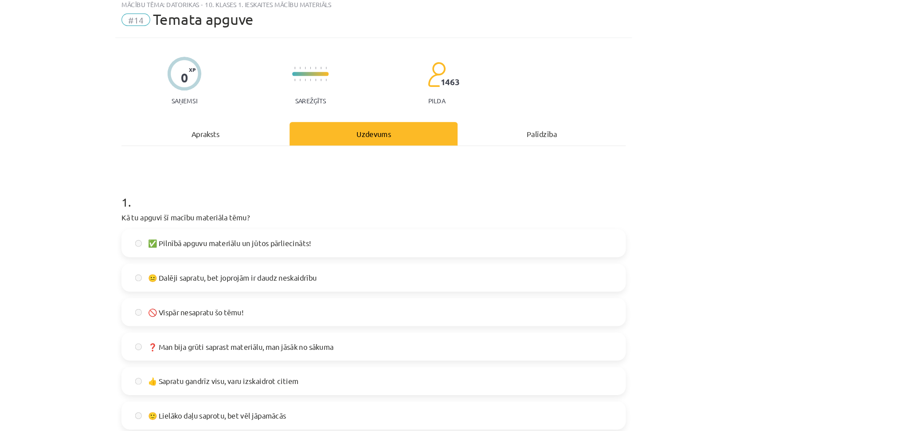
scroll to position [22, 0]
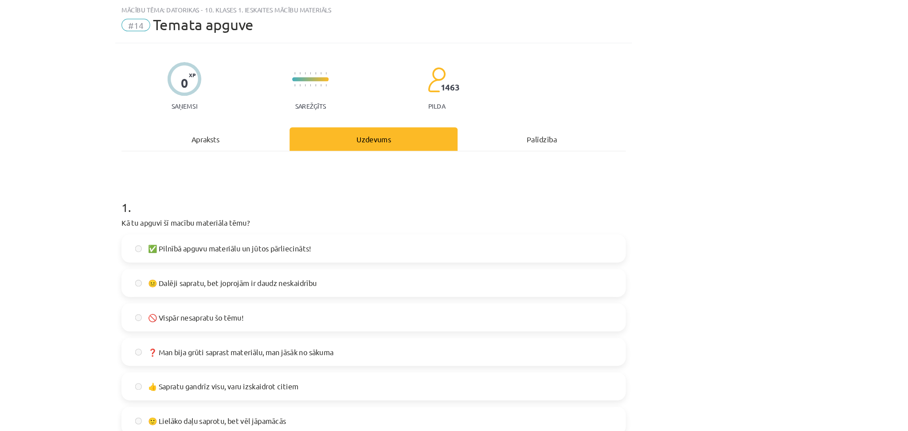
click at [308, 121] on div "Apraksts" at bounding box center [311, 118] width 143 height 20
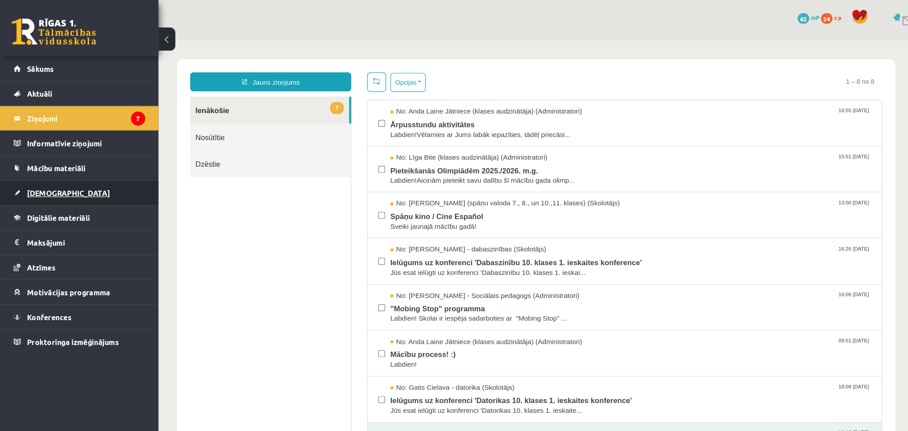
click at [46, 169] on link "[DEMOGRAPHIC_DATA]" at bounding box center [67, 162] width 110 height 20
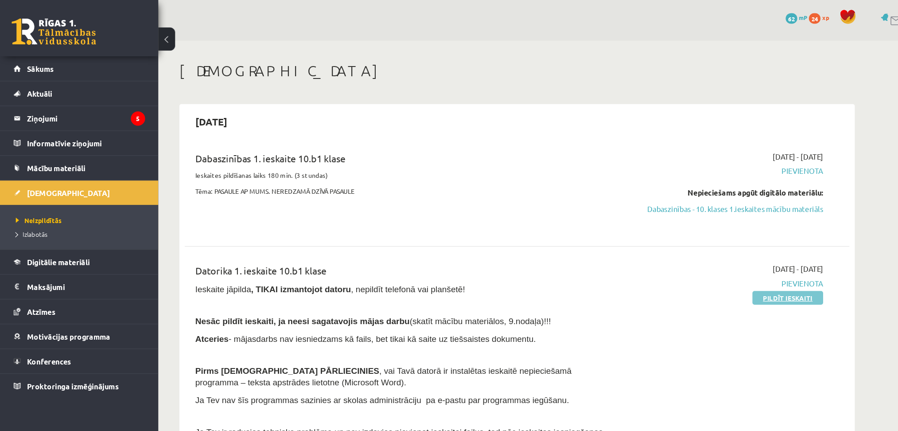
click at [661, 254] on link "Pildīt ieskaiti" at bounding box center [661, 250] width 59 height 12
